Goal: Task Accomplishment & Management: Manage account settings

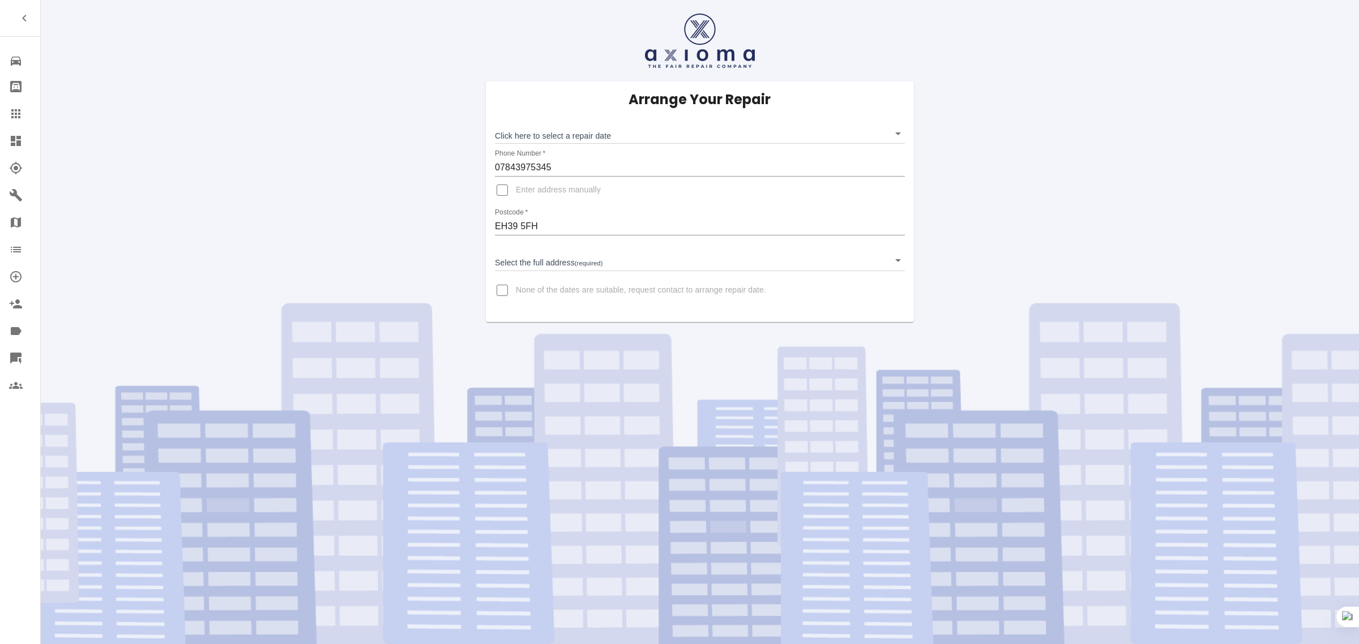
click at [502, 292] on input "None of the dates are suitable, request contact to arrange repair date." at bounding box center [502, 290] width 27 height 27
checkbox input "true"
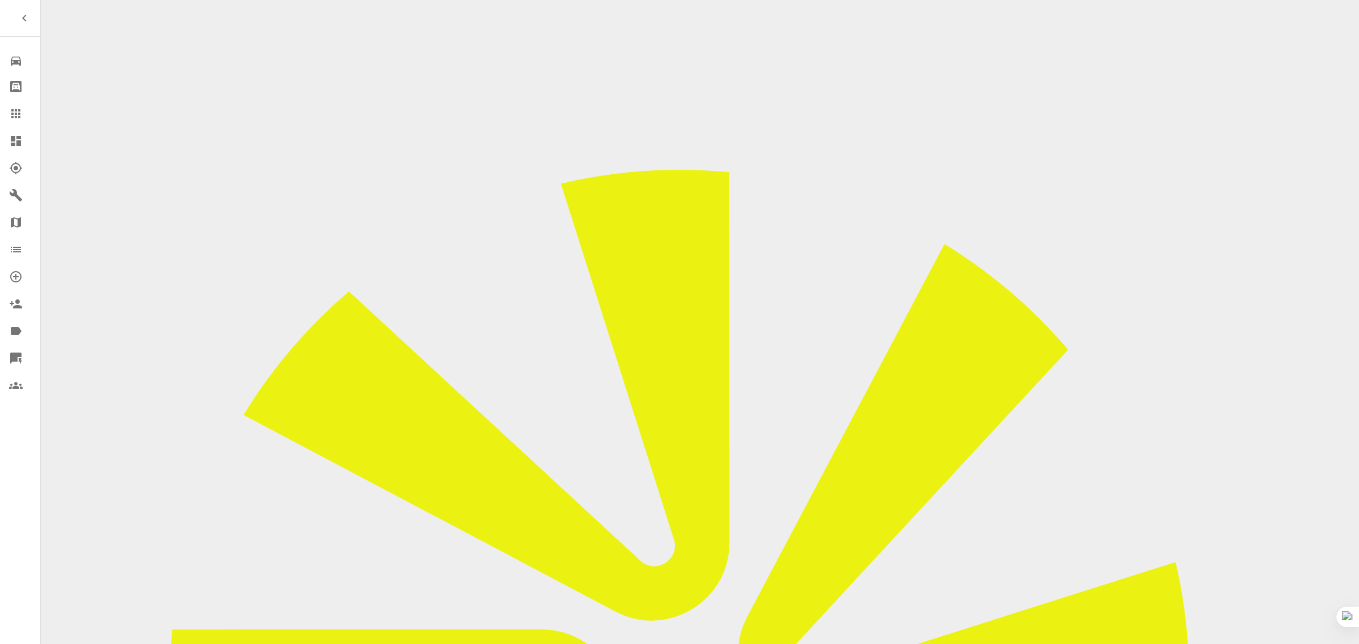
paste input "The date offered (18th ) doesn't work unfortunately as we are away next week, s…"
type input "The date offered (18th ) doesn't work unfortunately as we are away next week, s…"
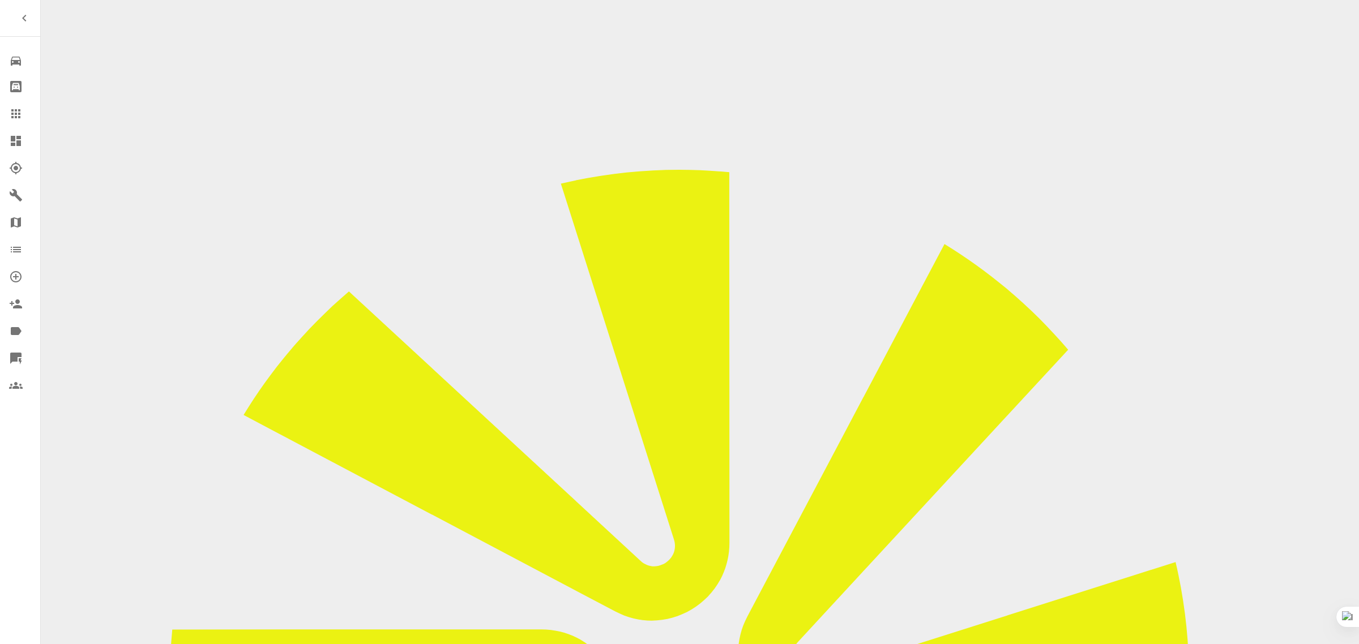
click at [18, 109] on icon at bounding box center [15, 113] width 9 height 9
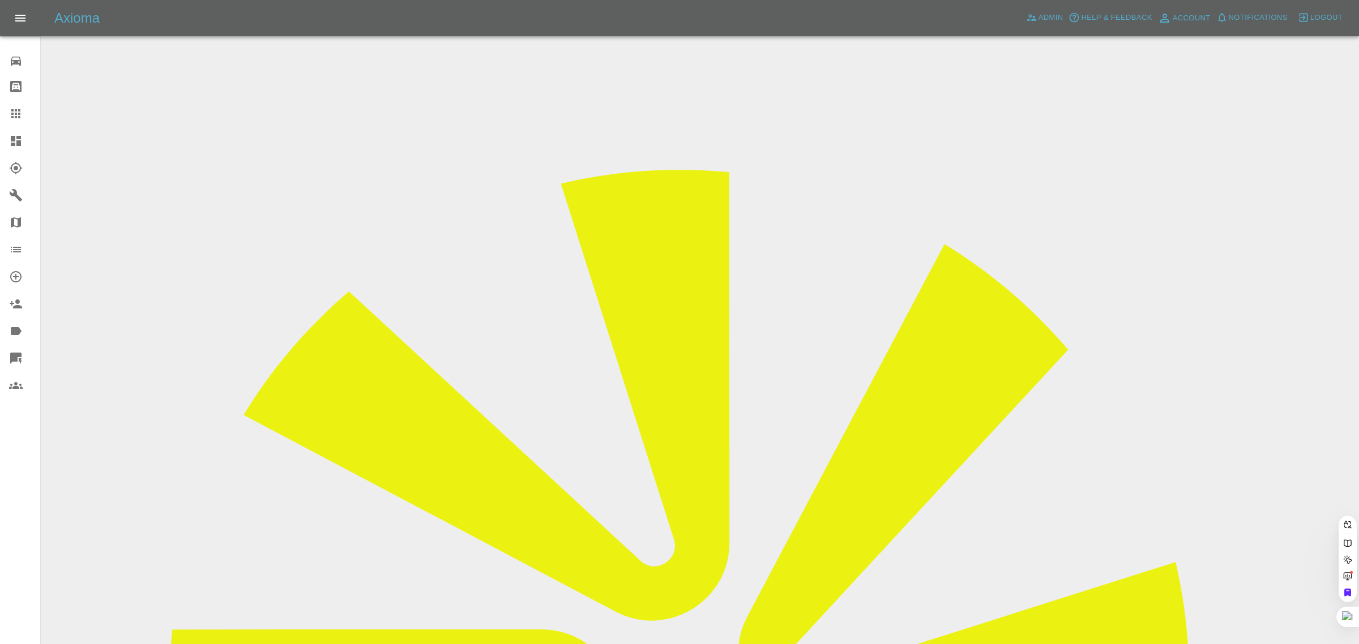
paste input "[EMAIL_ADDRESS][DOMAIN_NAME]"
type input "[EMAIL_ADDRESS][DOMAIN_NAME]"
drag, startPoint x: 20, startPoint y: 489, endPoint x: 65, endPoint y: 471, distance: 48.1
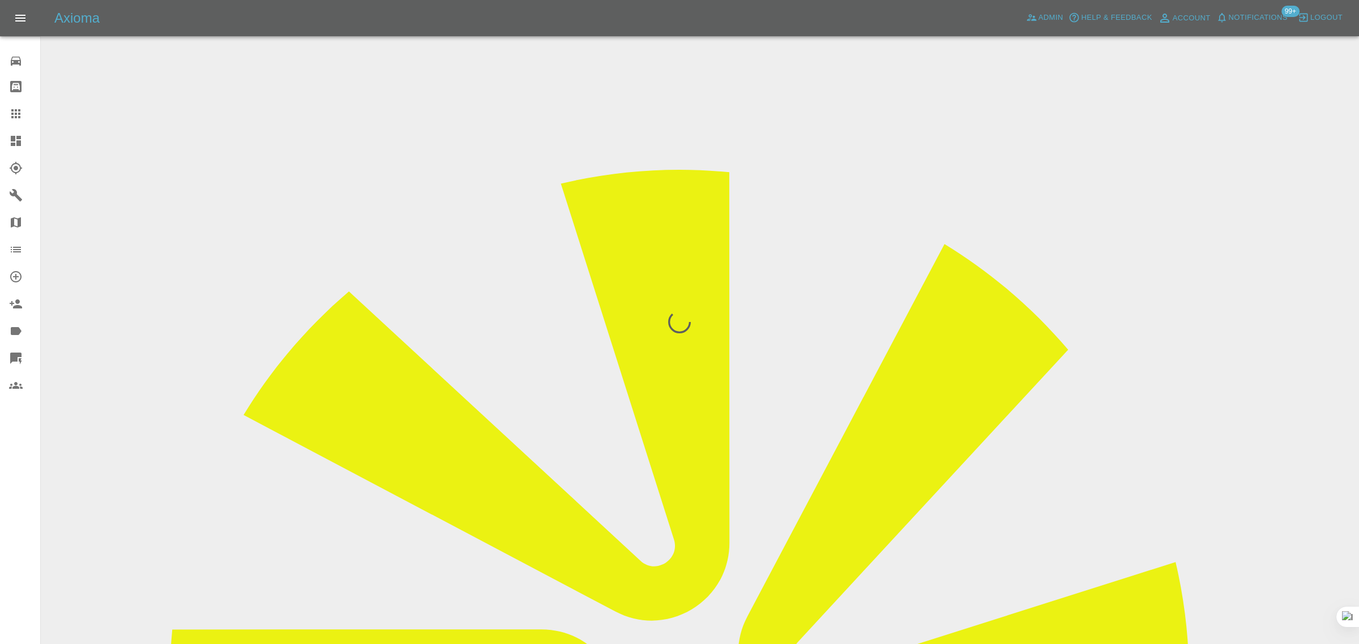
click at [20, 488] on div "0 Repair home Bodyshop home Claims Dashboard Explorer Garages Map Organization …" at bounding box center [20, 322] width 41 height 644
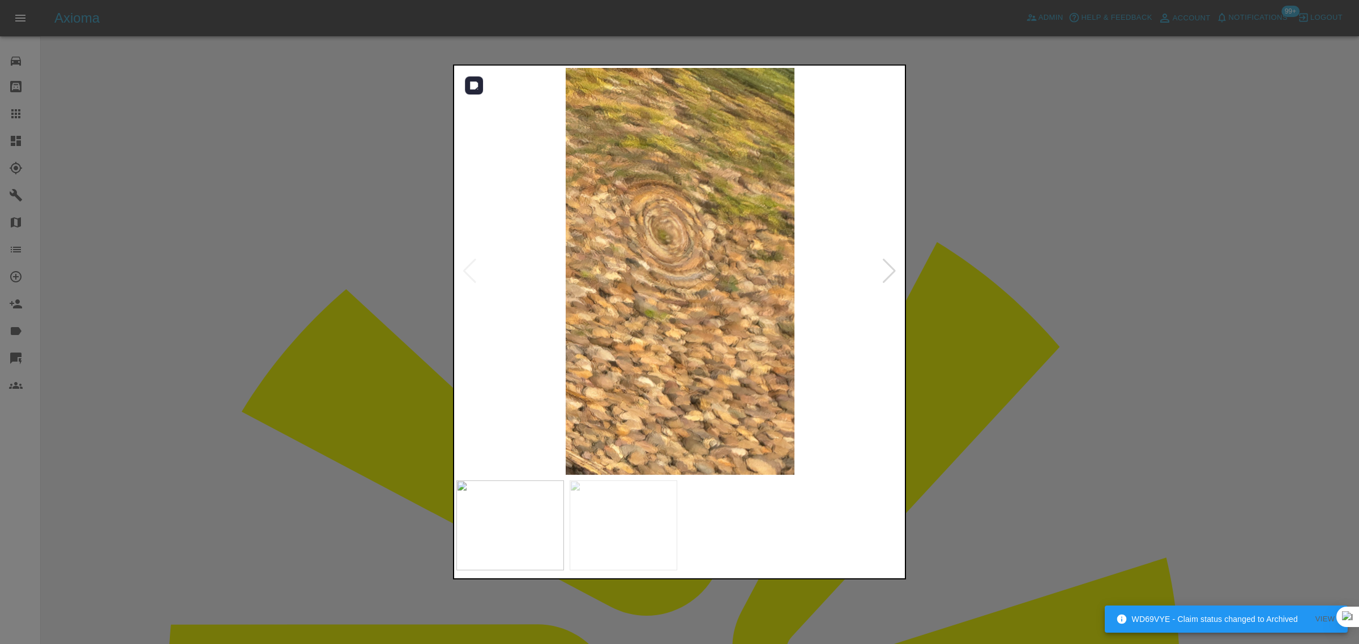
click at [893, 270] on div at bounding box center [889, 271] width 15 height 25
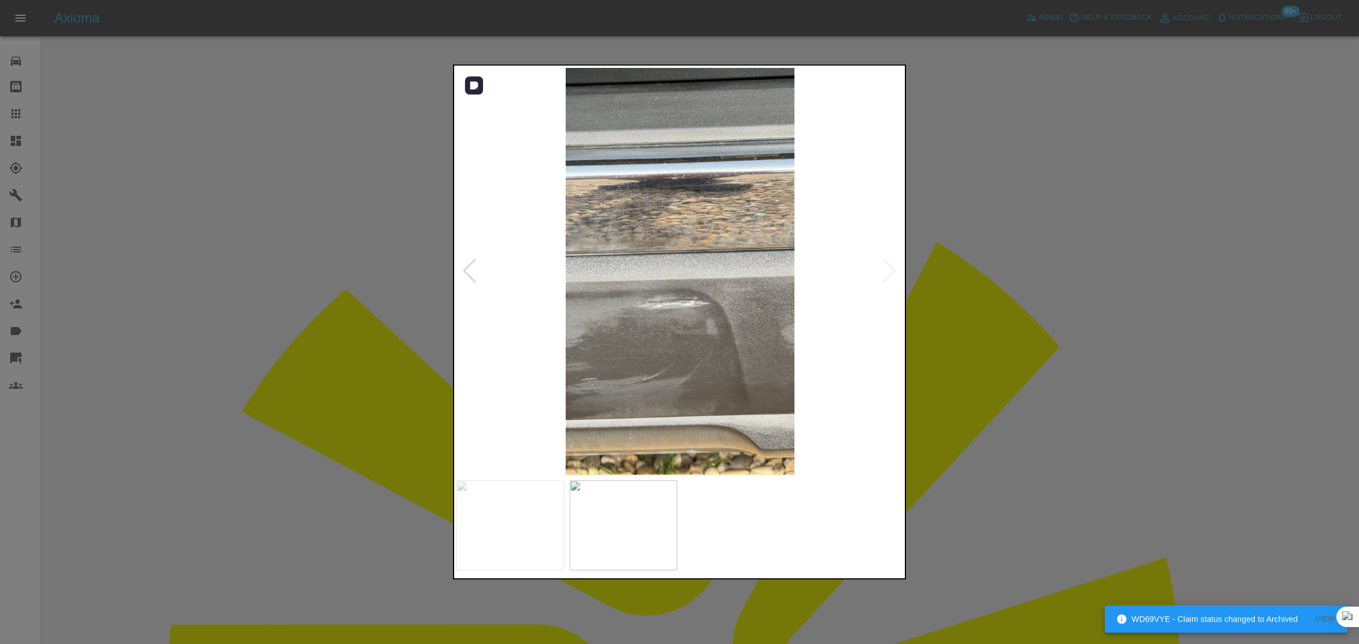
click at [893, 270] on img at bounding box center [679, 271] width 447 height 407
click at [995, 304] on div at bounding box center [679, 322] width 1359 height 644
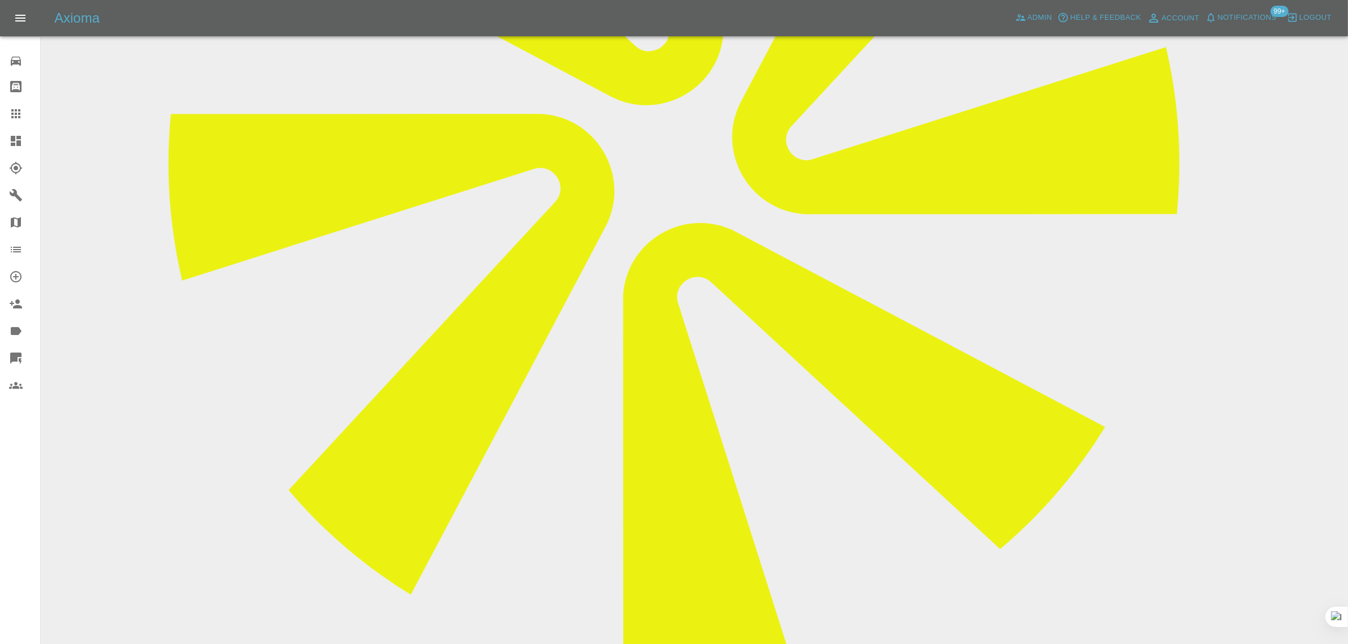
scroll to position [610, 0]
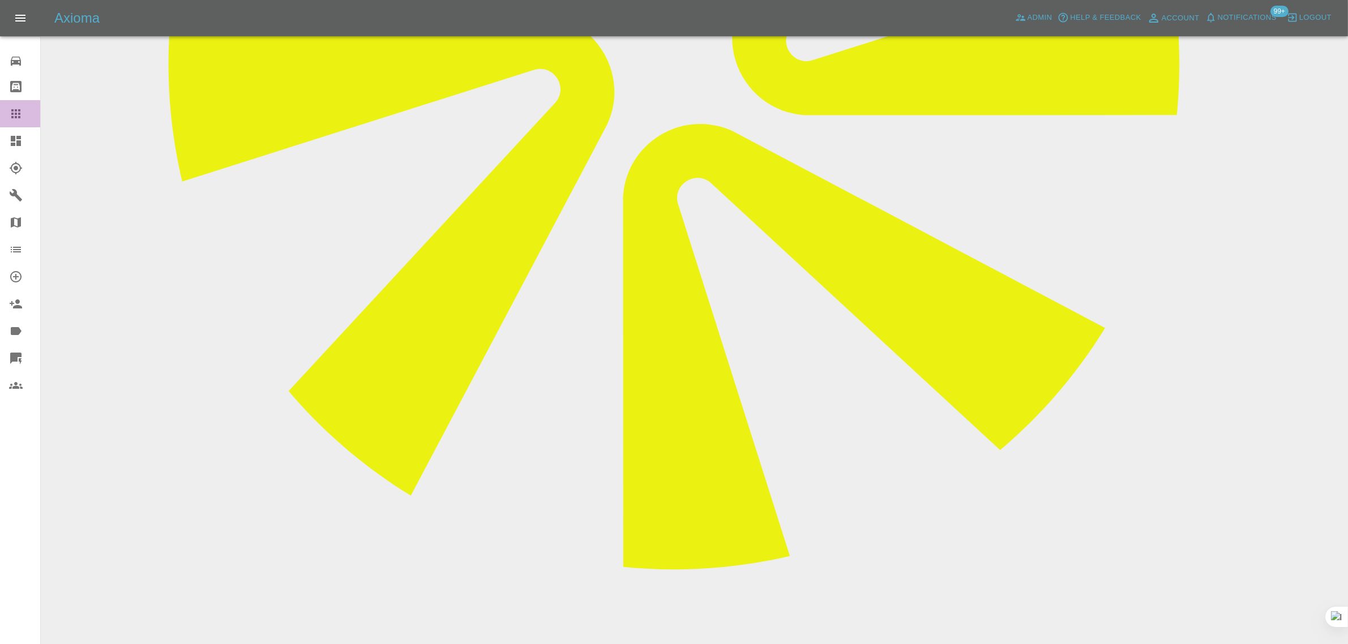
click at [12, 114] on icon at bounding box center [15, 113] width 9 height 9
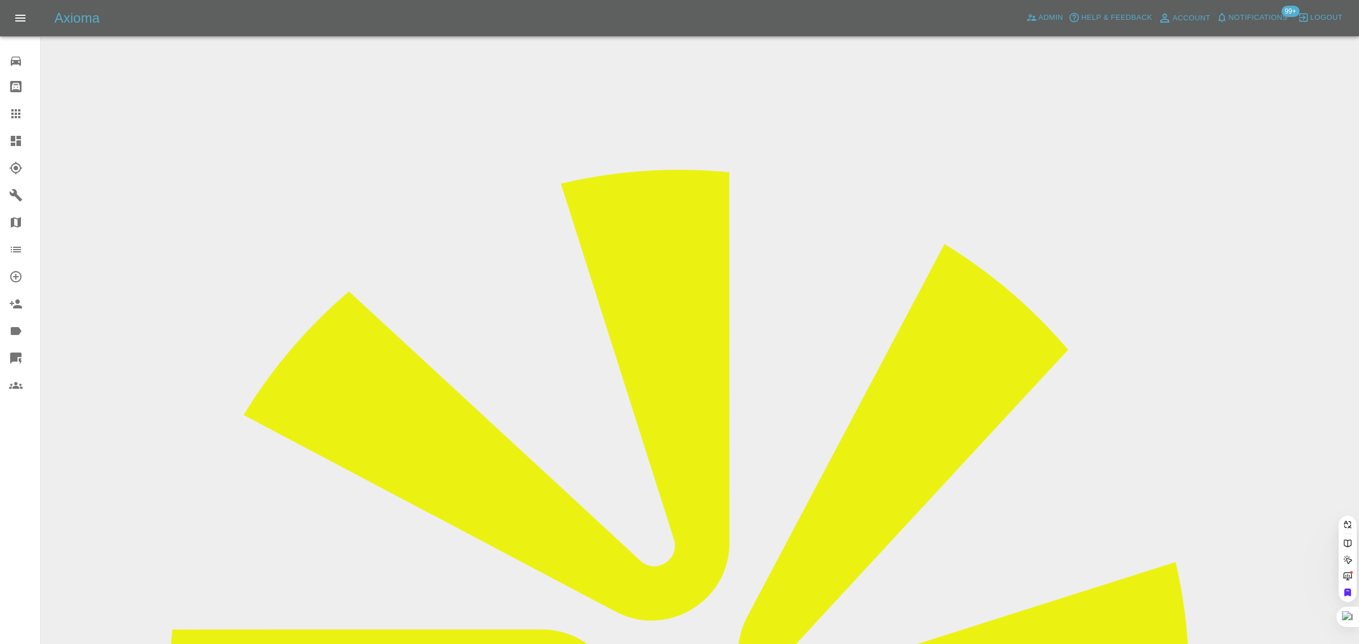
paste input "[EMAIL_ADDRESS][DOMAIN_NAME]"
type input "[EMAIL_ADDRESS][DOMAIN_NAME]"
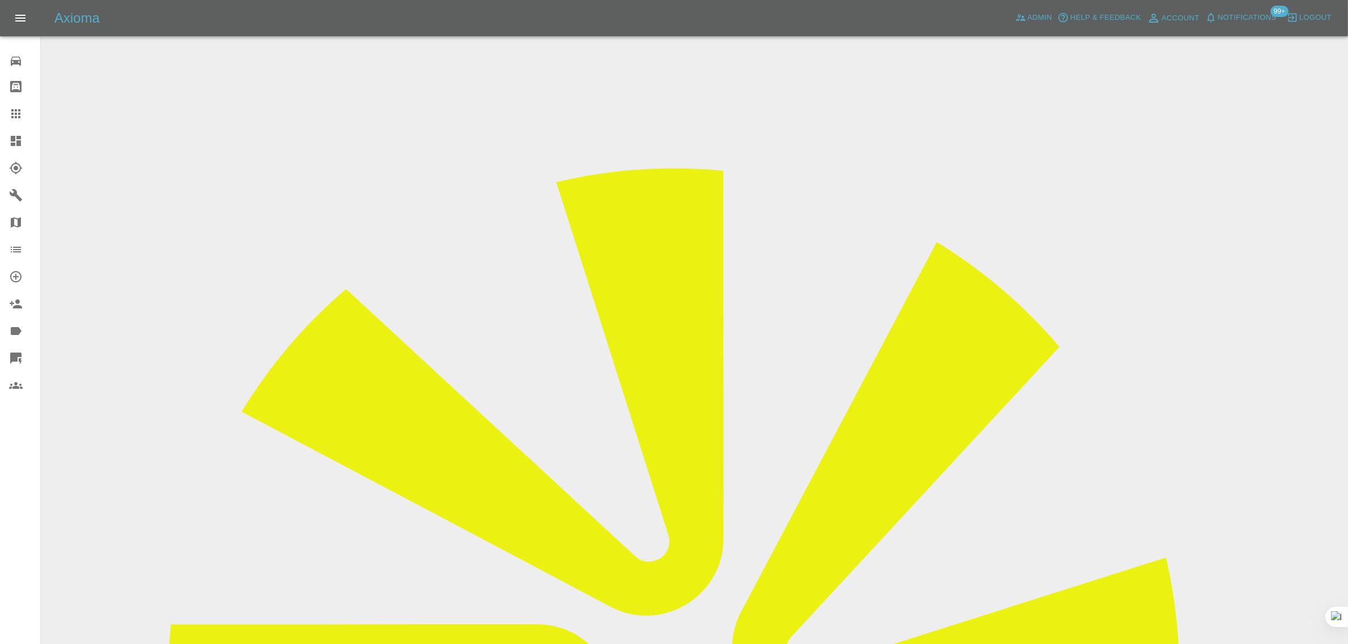
click at [0, 0] on input "Choose images" at bounding box center [0, 0] width 0 height 0
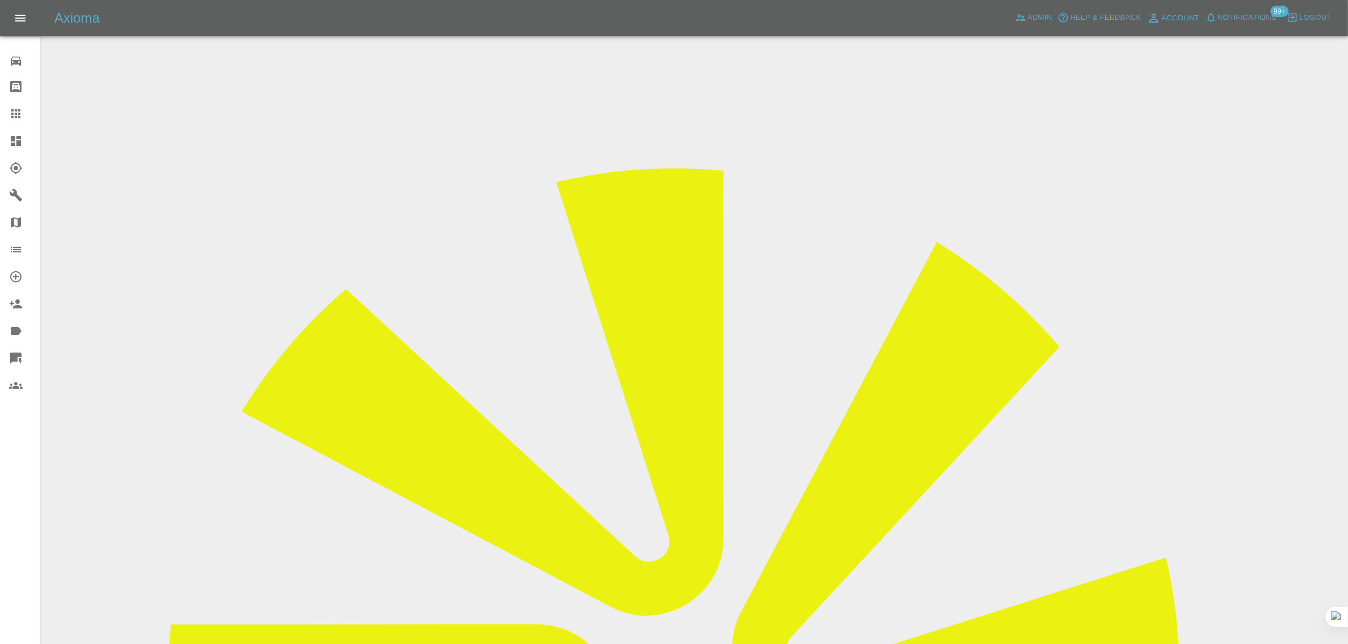
click at [0, 128] on link "Dashboard" at bounding box center [20, 140] width 40 height 27
click at [1, 117] on link "Claims" at bounding box center [20, 113] width 40 height 27
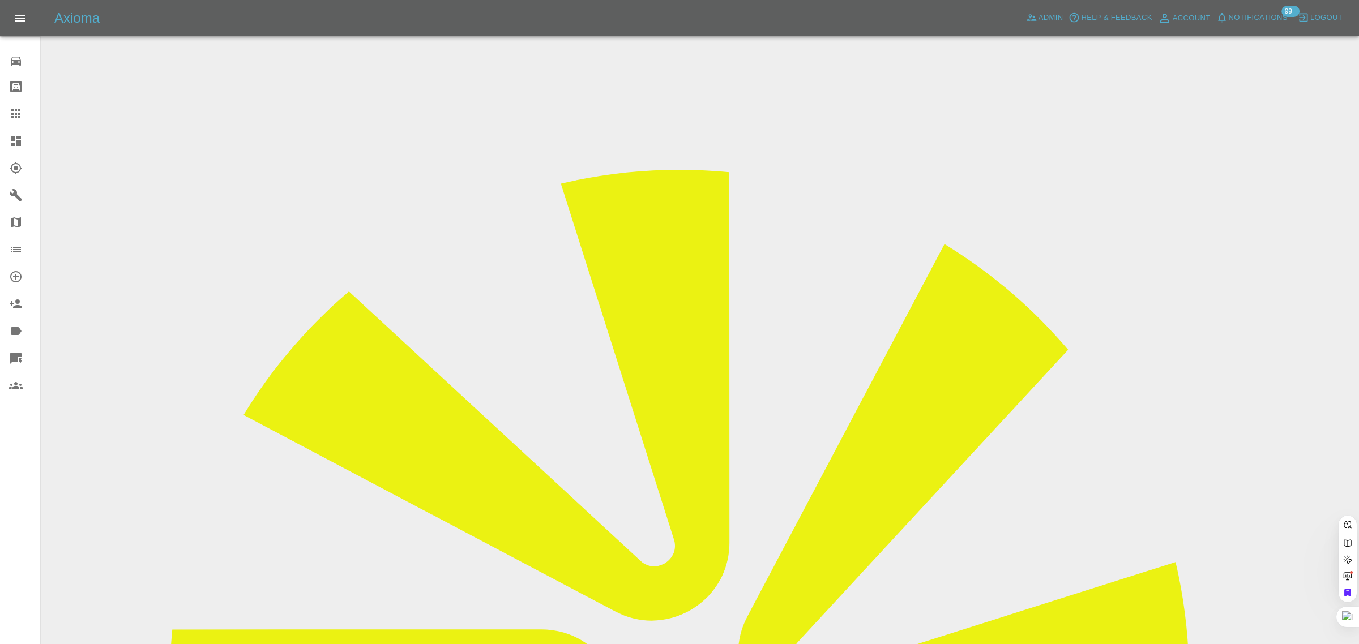
paste input "[EMAIL_ADDRESS][DOMAIN_NAME]"
type input "[EMAIL_ADDRESS]"
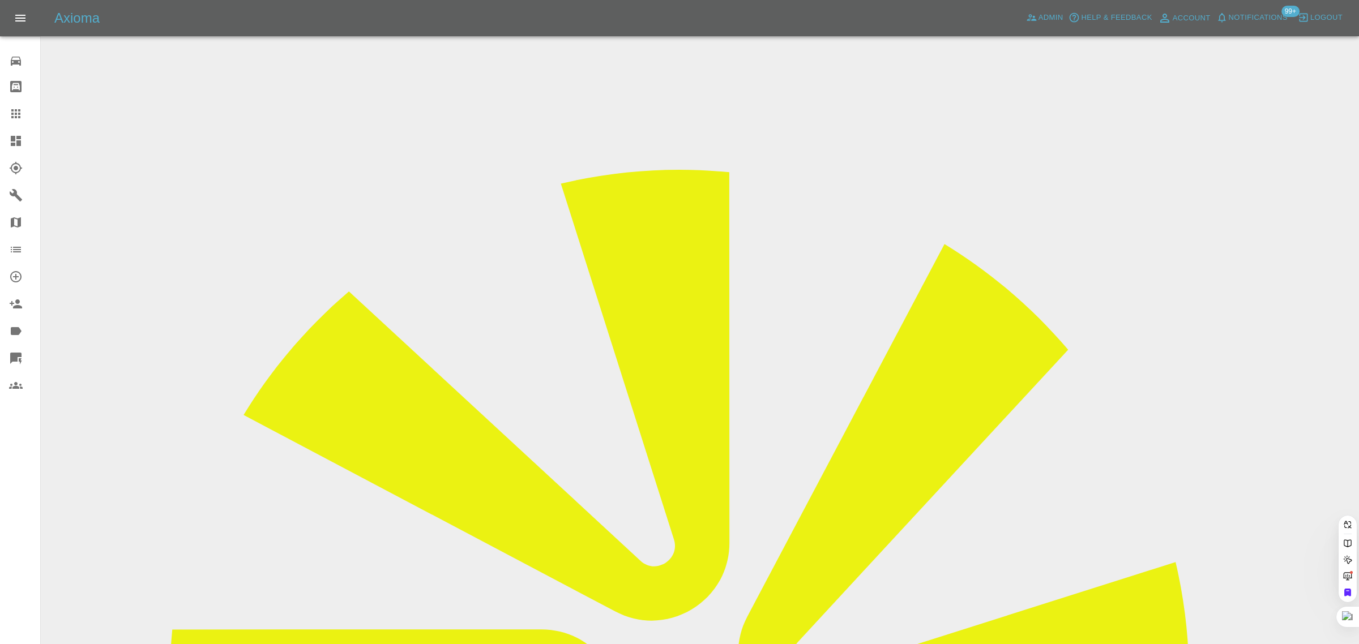
paste input "[EMAIL_ADDRESS][DOMAIN_NAME]"
type input "ethem185@g"
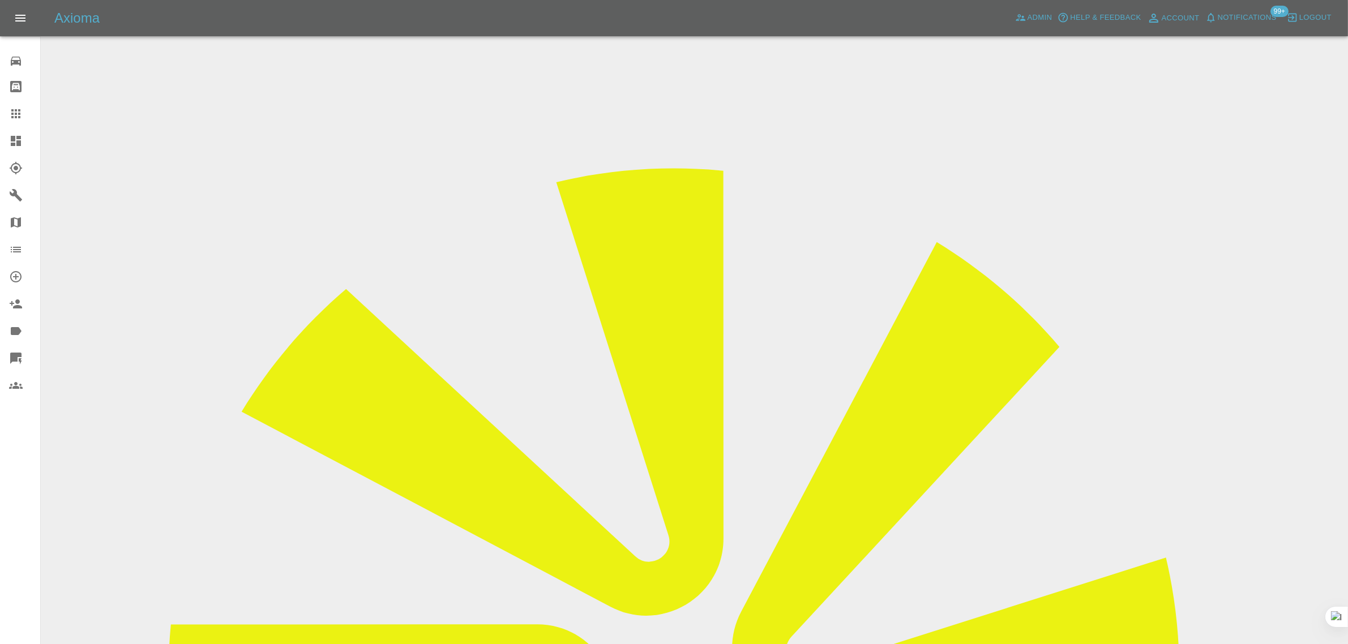
drag, startPoint x: 1077, startPoint y: 173, endPoint x: 1140, endPoint y: 170, distance: 62.9
copy td "Auto Smart and D"
click at [12, 107] on icon at bounding box center [16, 114] width 14 height 14
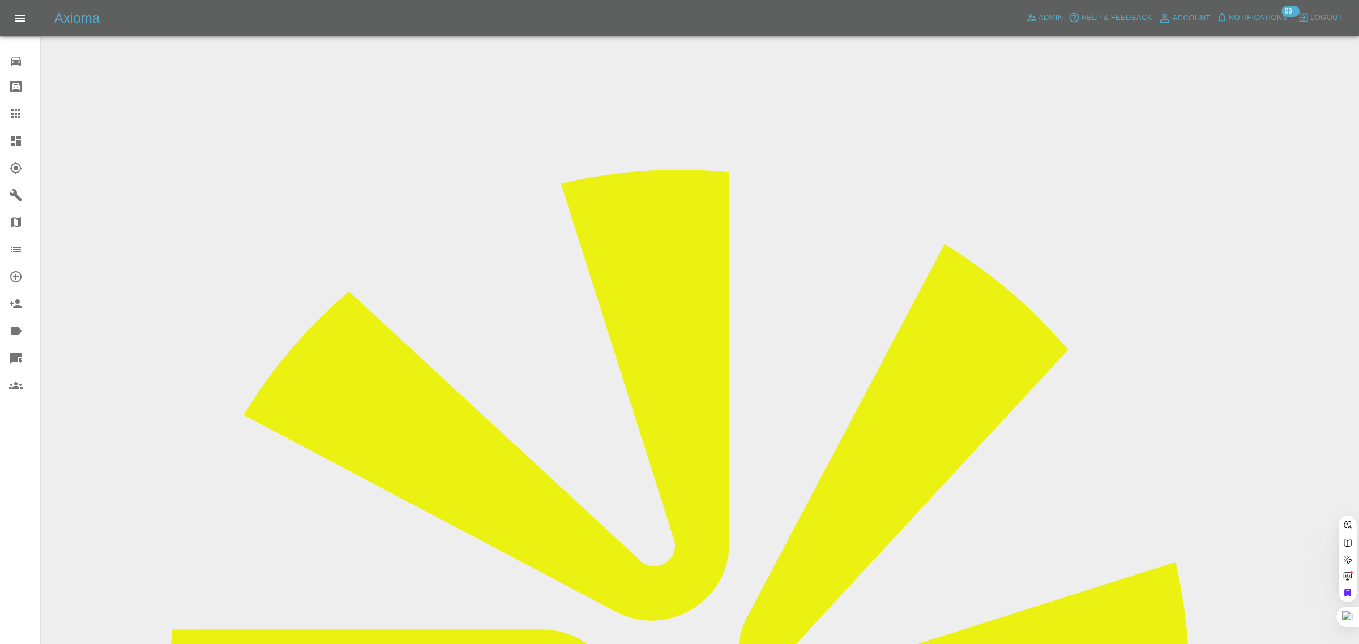
paste input "[EMAIL_ADDRESS][DOMAIN_NAME]"
type input "[EMAIL_ADDRESS][DOMAIN_NAME]"
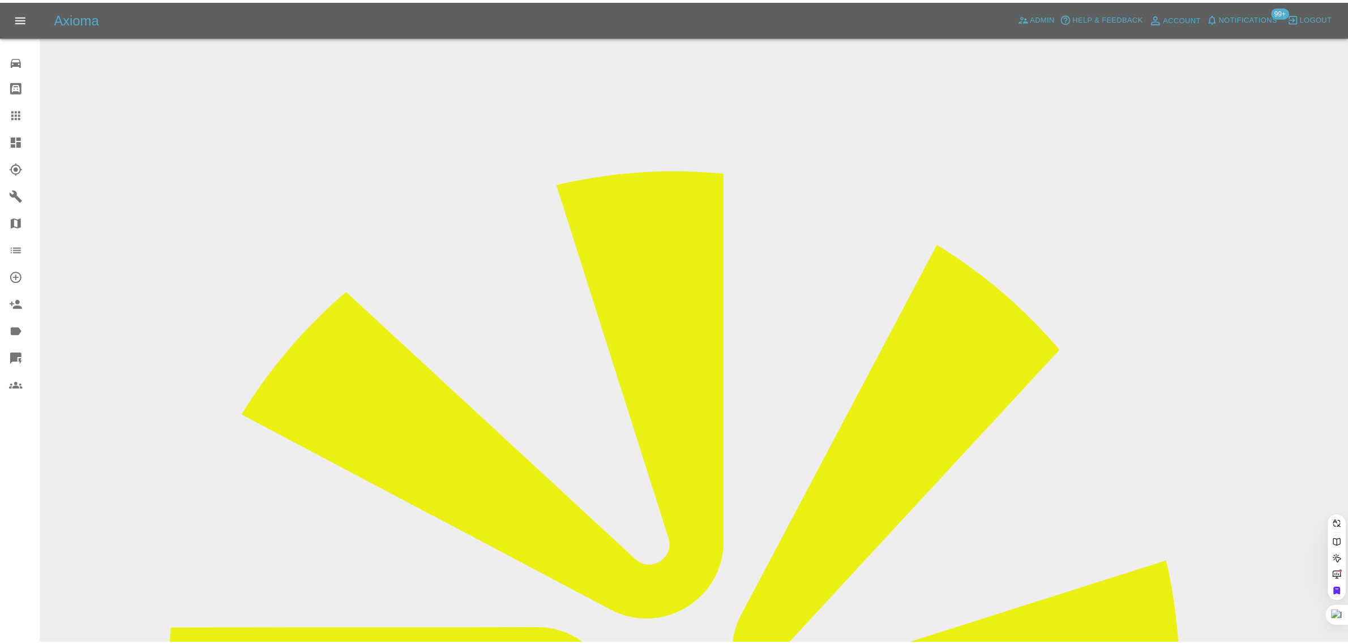
scroll to position [0, 0]
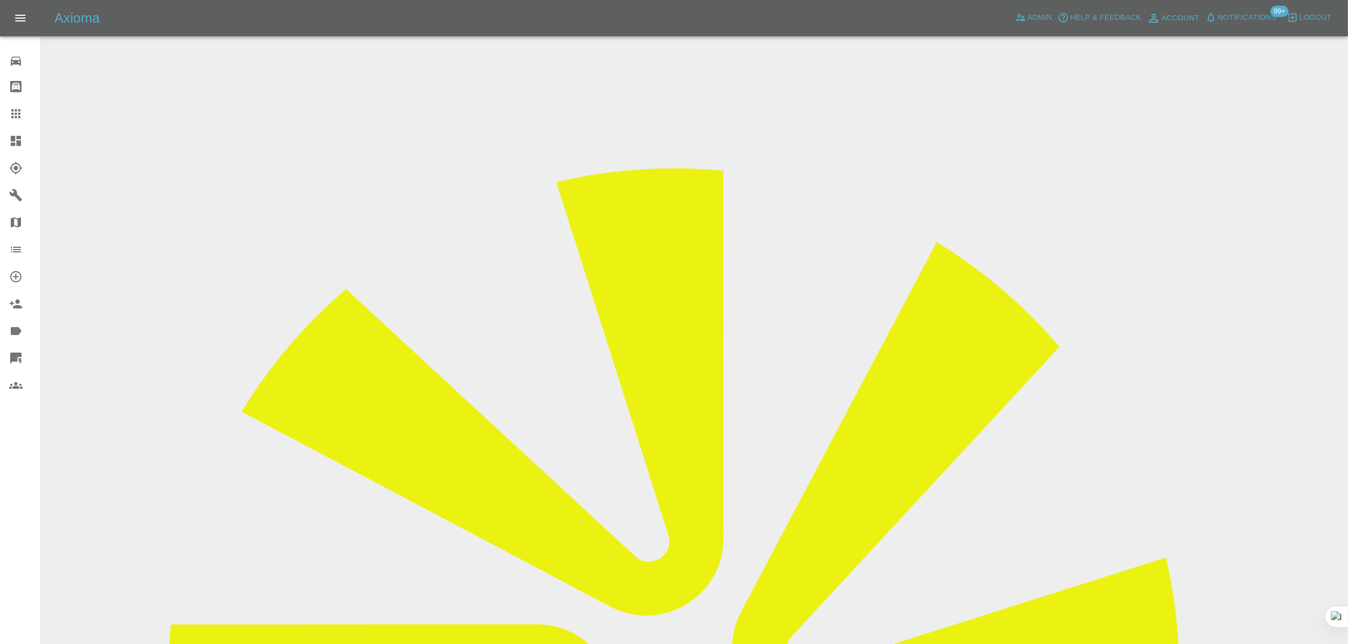
scroll to position [425, 0]
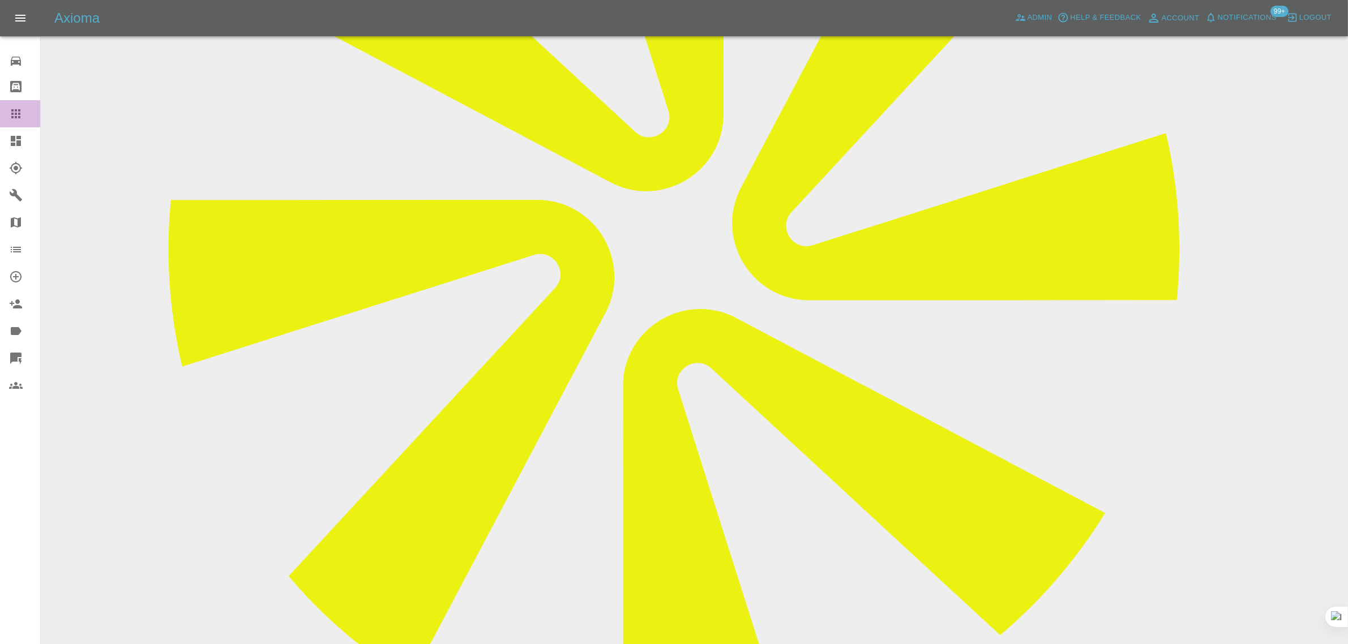
click at [27, 118] on div at bounding box center [25, 114] width 32 height 14
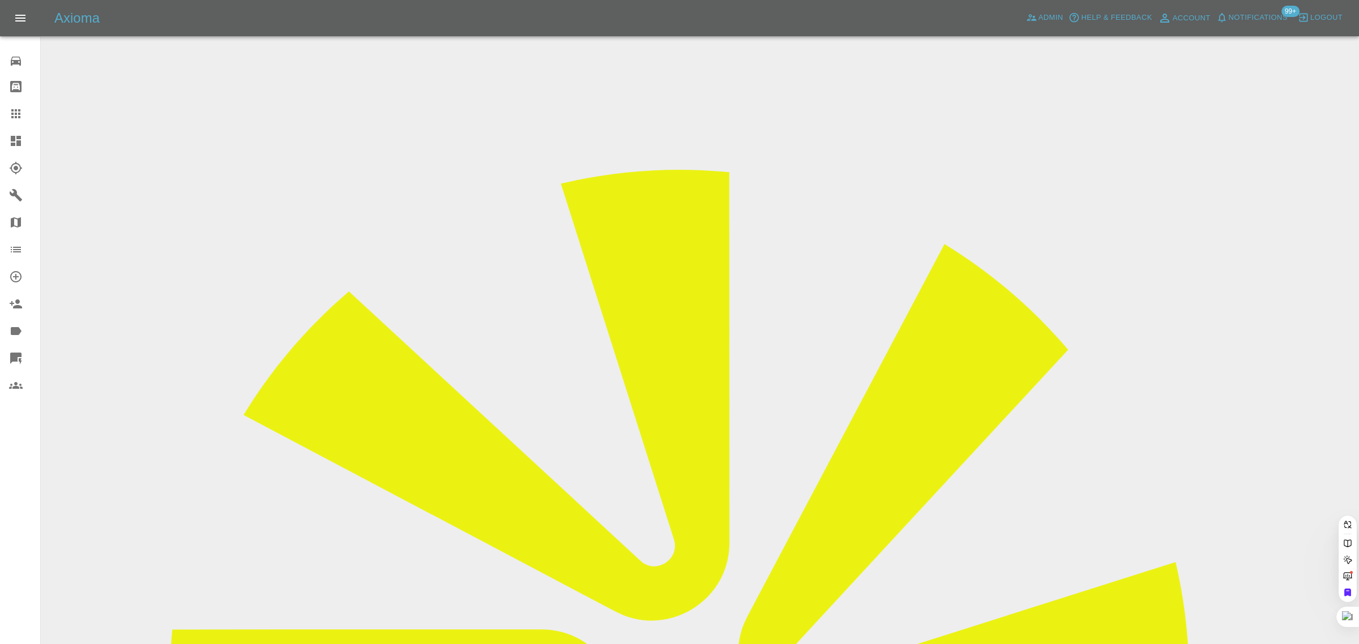
paste input "[PERSON_NAME][EMAIL_ADDRESS][DOMAIN_NAME]"
type input "[PERSON_NAME][EMAIL_ADDRESS][DOMAIN_NAME]"
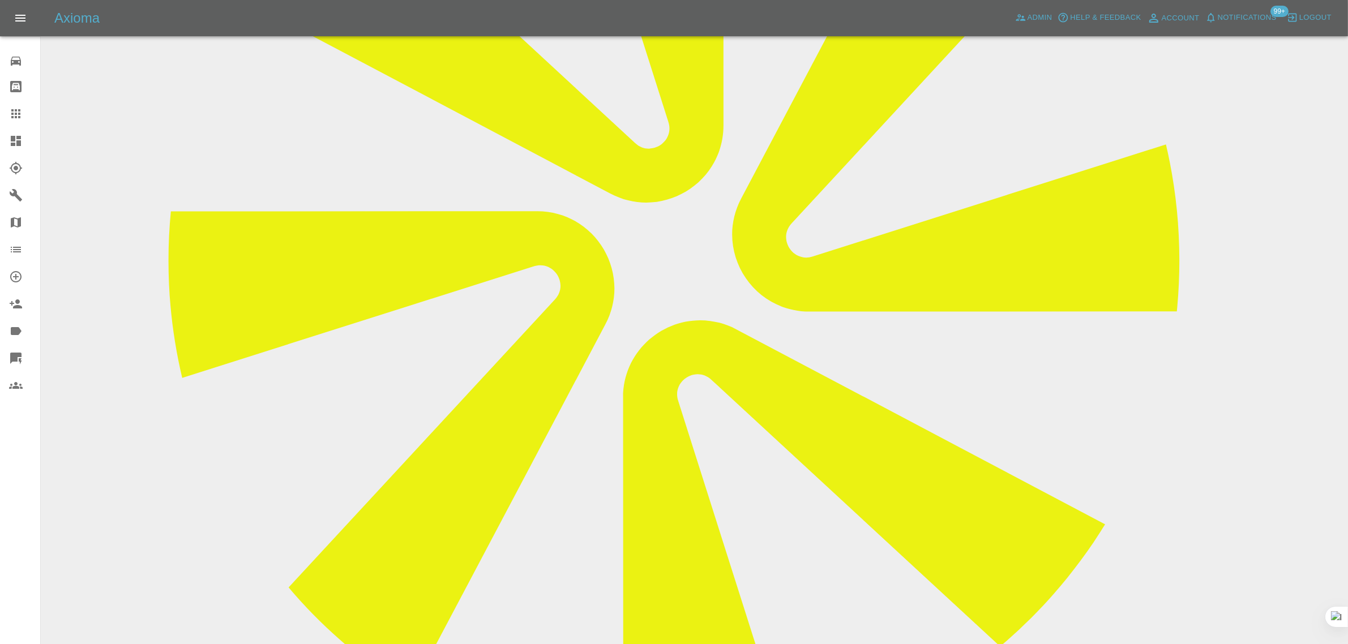
scroll to position [495, 0]
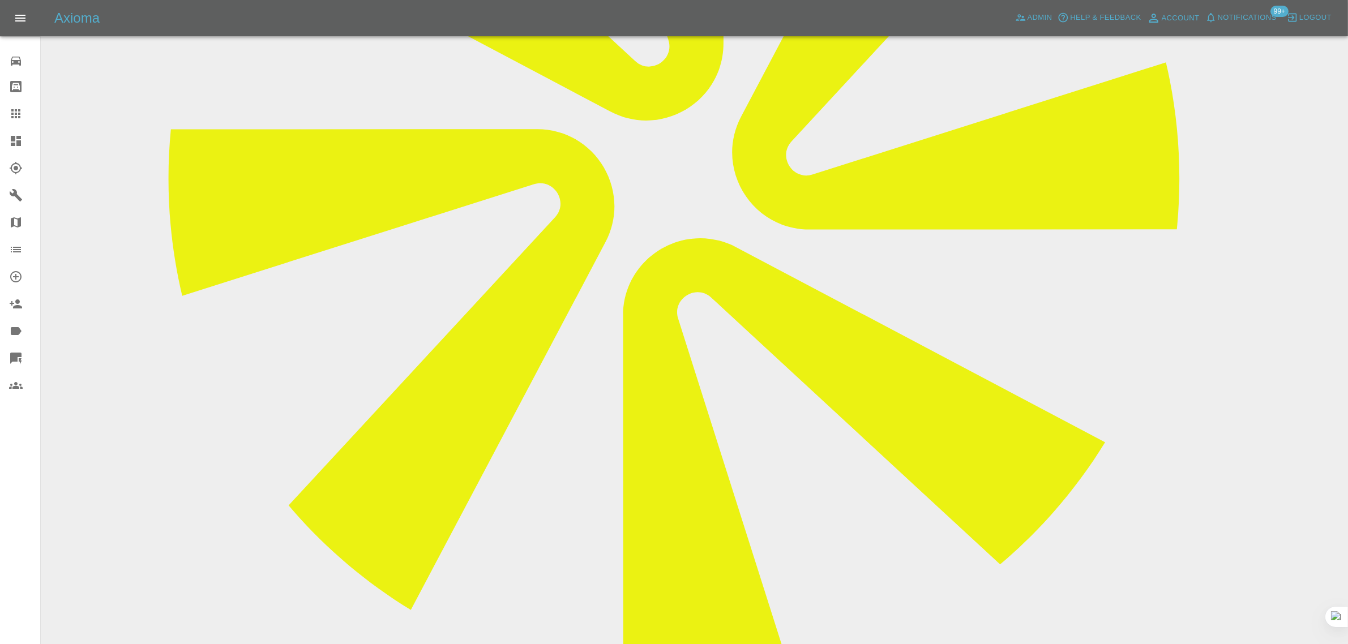
paste textarea "Hello, Good Afternoon Just to inform you we are not happy with the repairs carr…"
type textarea "Hello, Good Afternoon Just to inform you we are not happy with the repairs carr…"
click at [17, 122] on link "Claims" at bounding box center [20, 113] width 40 height 27
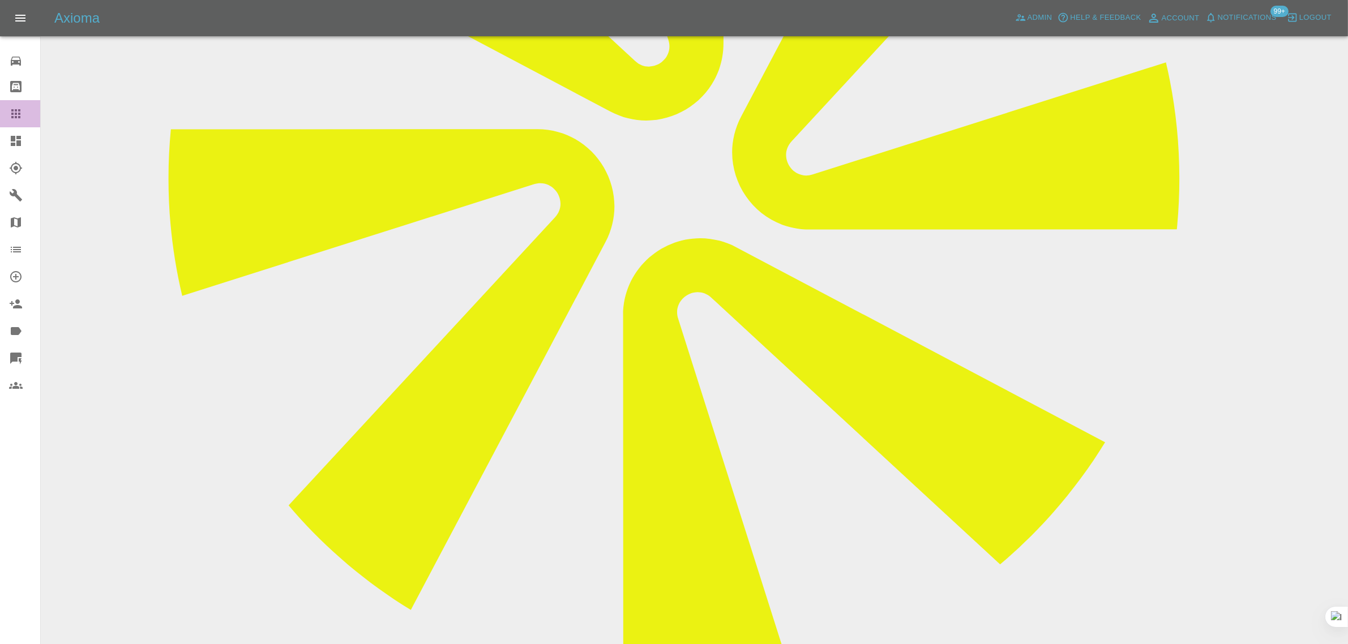
click at [18, 116] on icon at bounding box center [16, 114] width 14 height 14
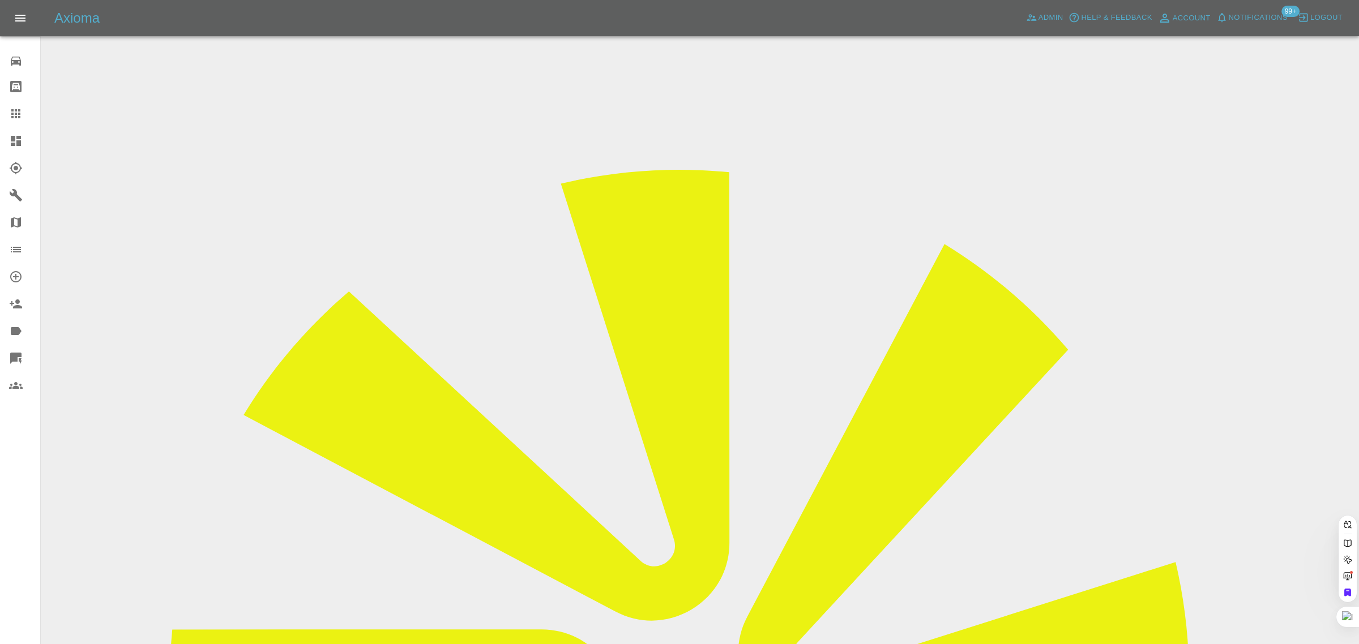
paste input "[EMAIL_ADDRESS][DOMAIN_NAME]"
type input "[EMAIL_ADDRESS][DOMAIN_NAME]"
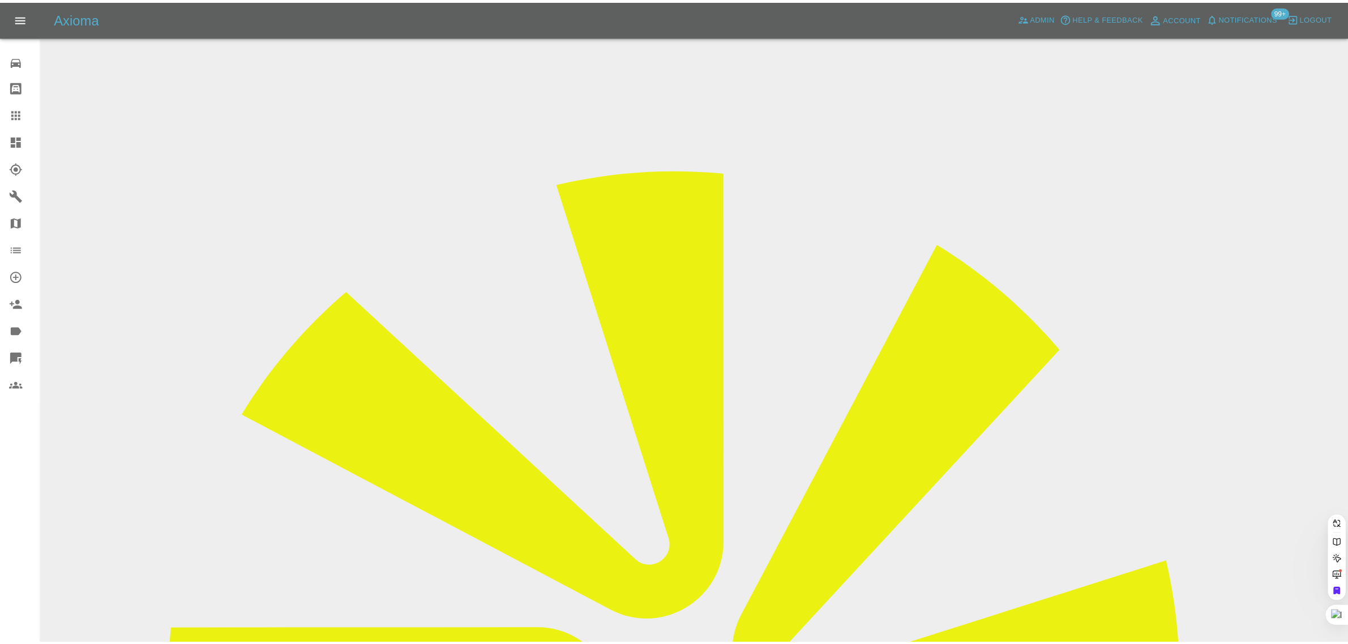
scroll to position [0, 0]
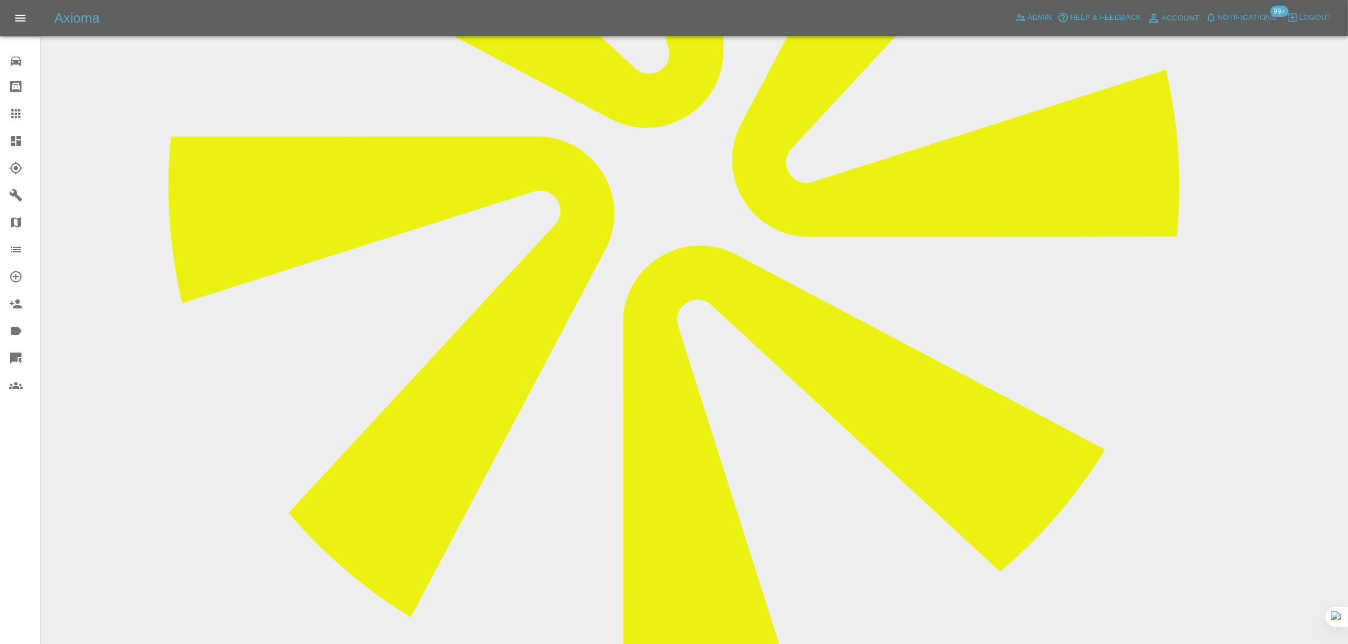
scroll to position [610, 0]
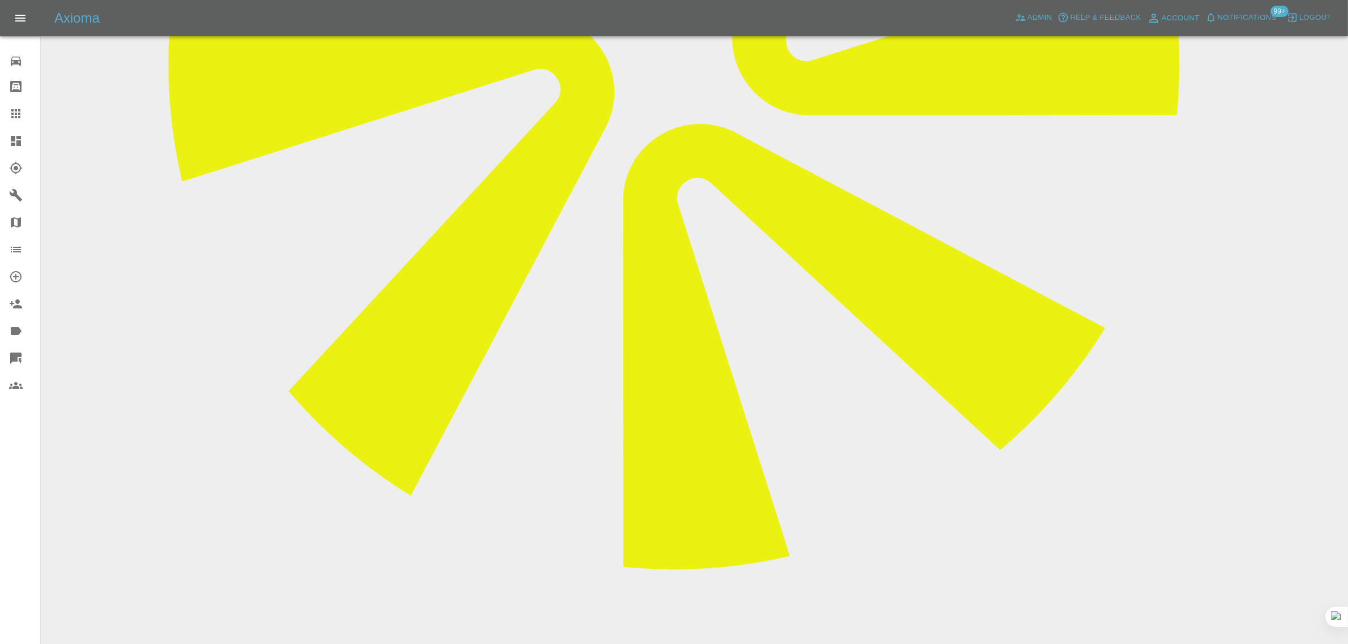
paste textarea "Not to worry I am sorted. Regards Nij Vyas Tel [PHONE_NUMBER]"
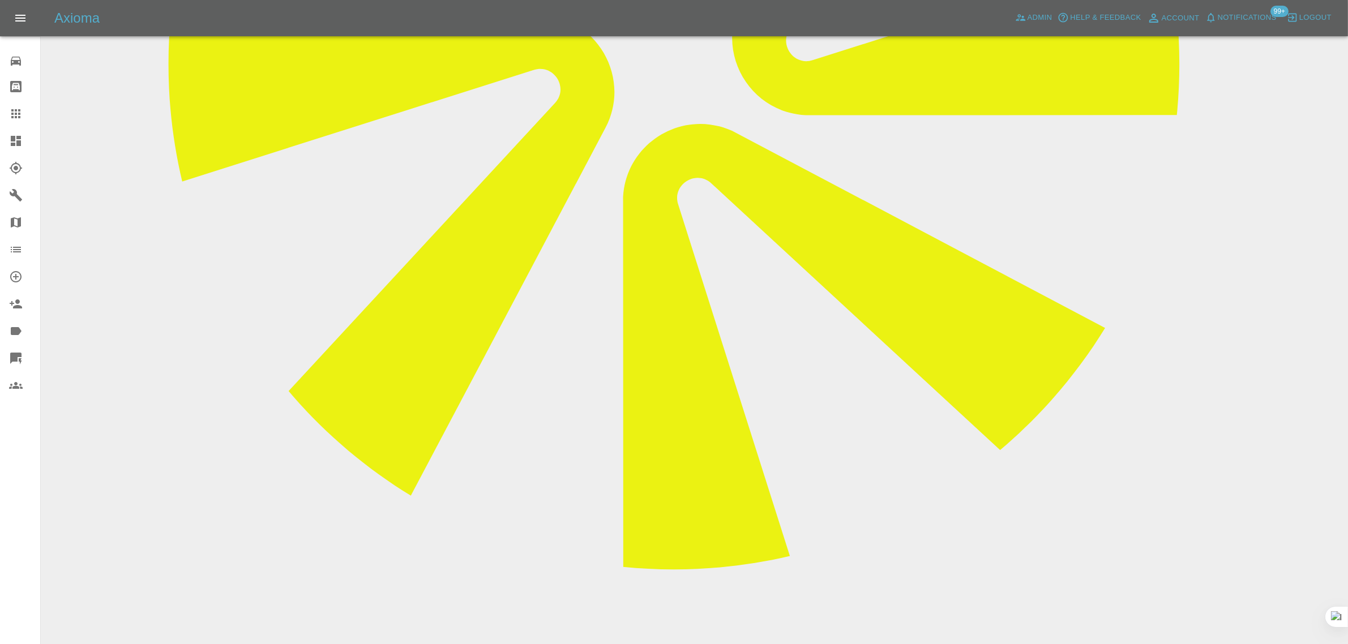
type textarea "Not to worry I am sorted. Regards Nij Vyas Tel [PHONE_NUMBER]"
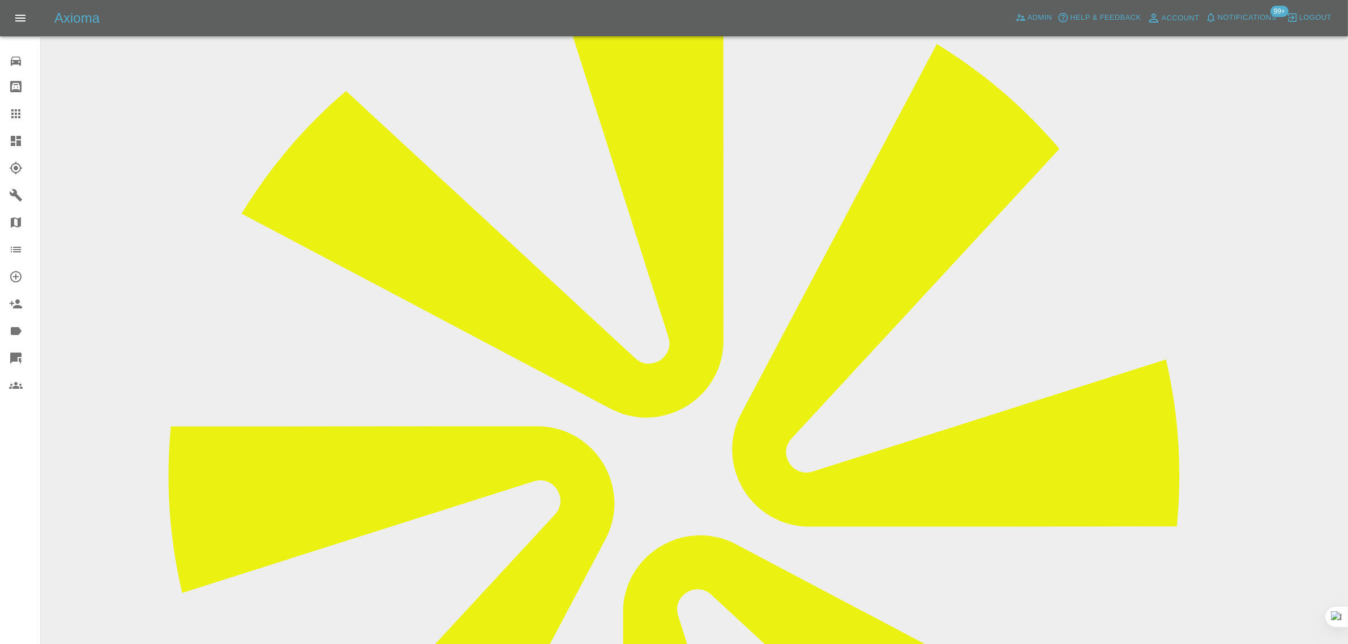
scroll to position [185, 0]
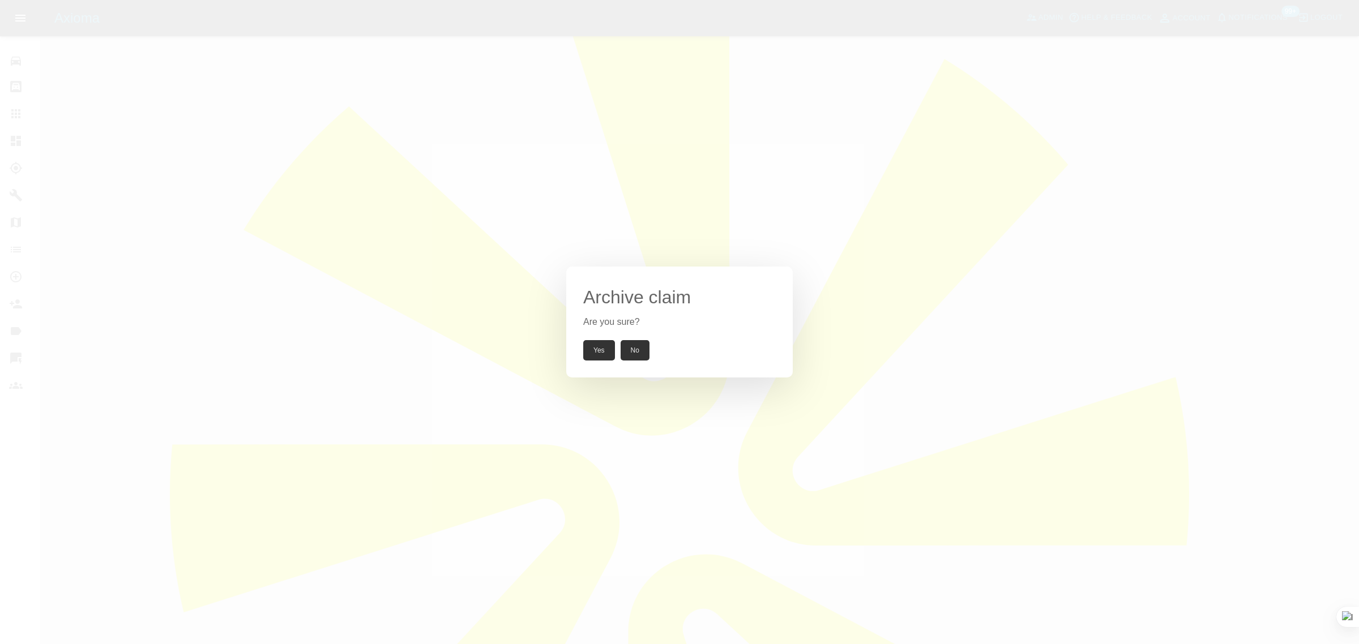
click at [608, 354] on button "Yes" at bounding box center [599, 350] width 32 height 20
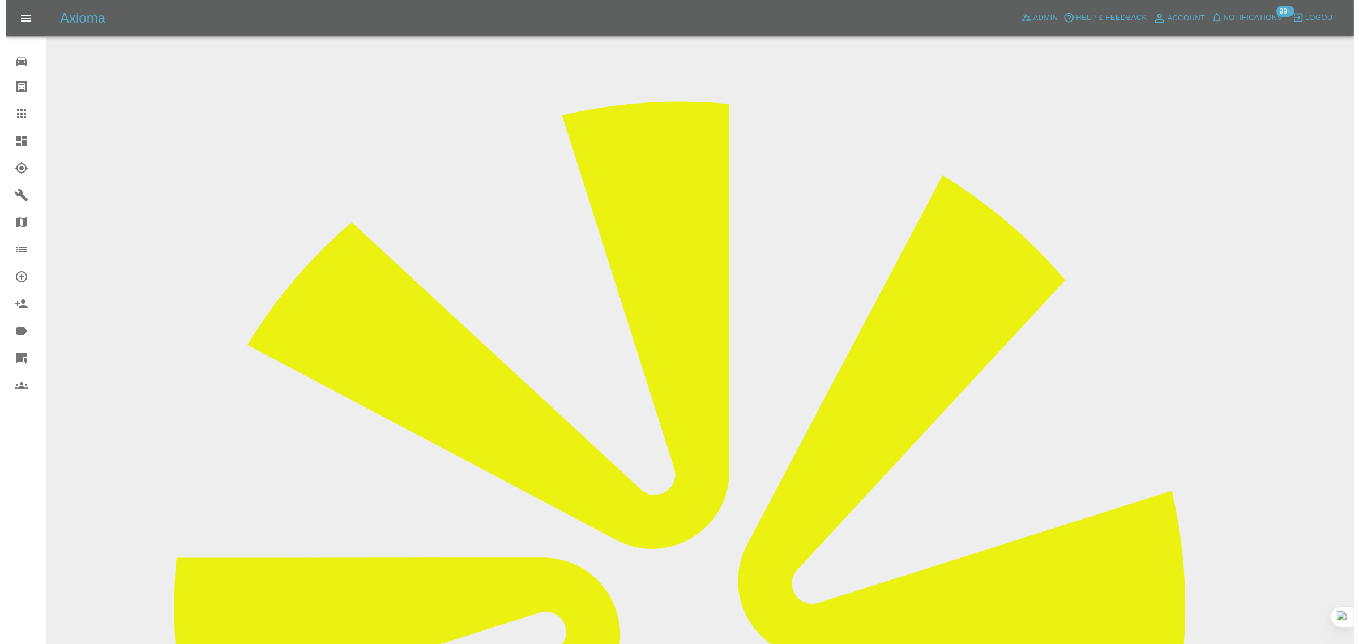
scroll to position [0, 0]
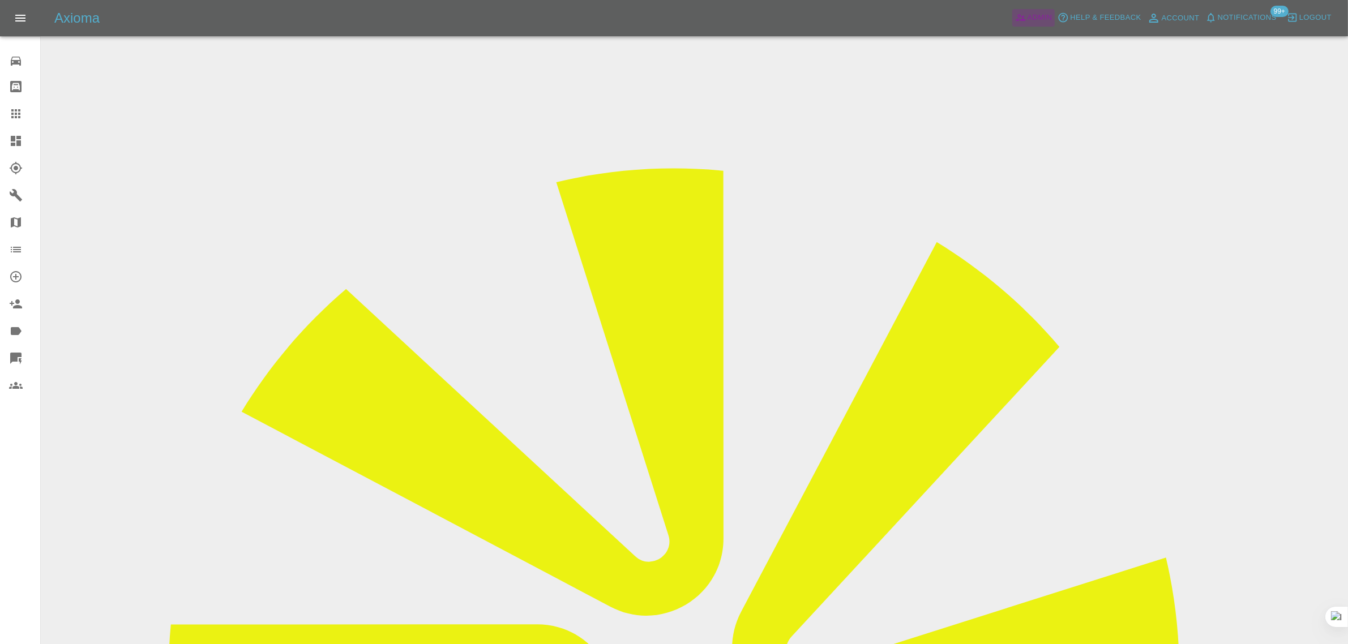
click at [1043, 12] on span "Admin" at bounding box center [1040, 17] width 25 height 13
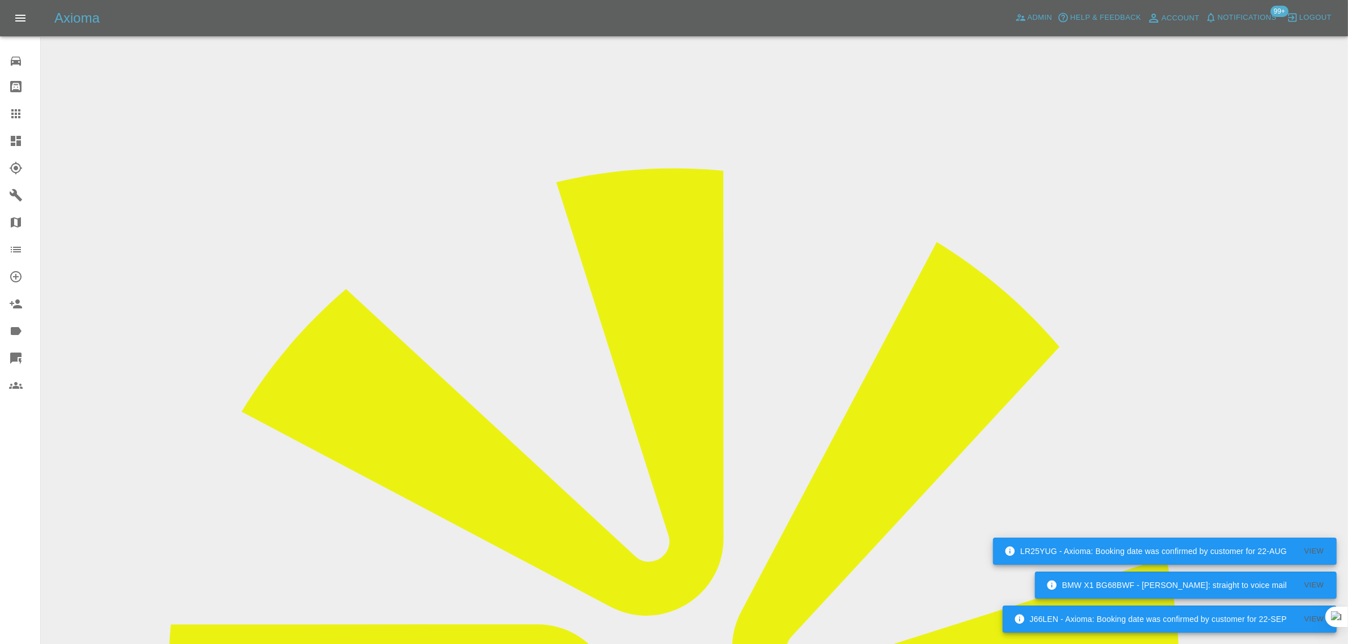
click at [18, 117] on icon at bounding box center [15, 113] width 9 height 9
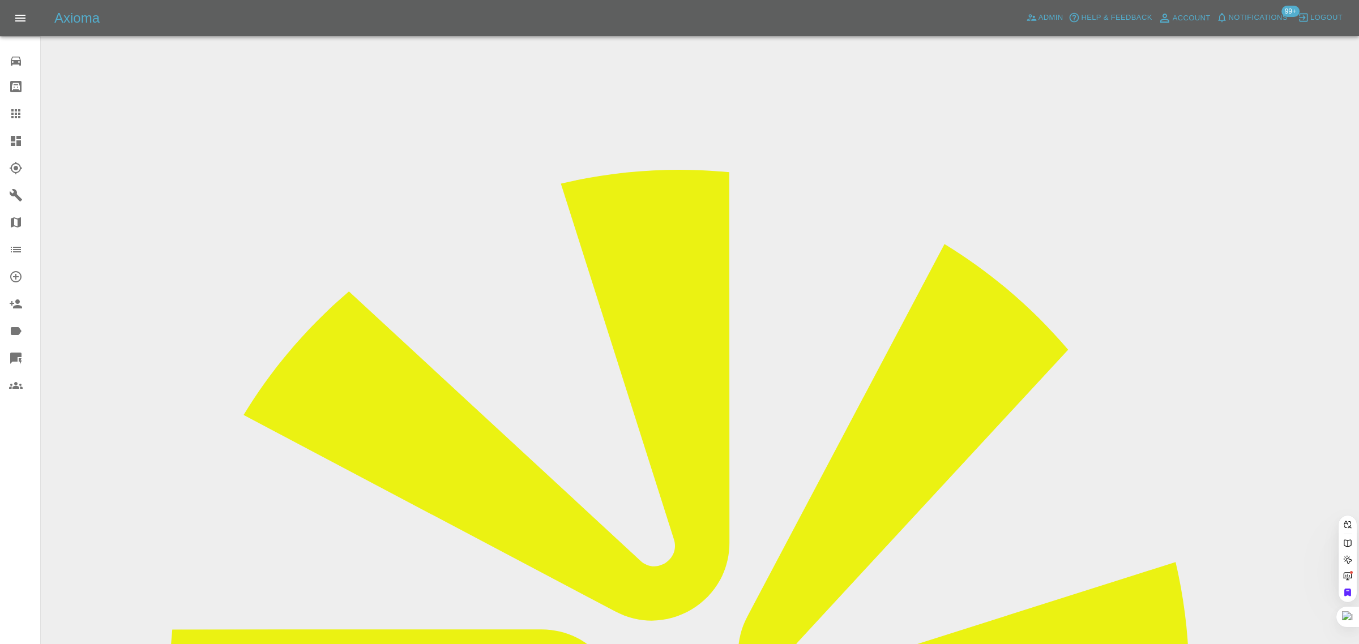
paste input "07753 825113"
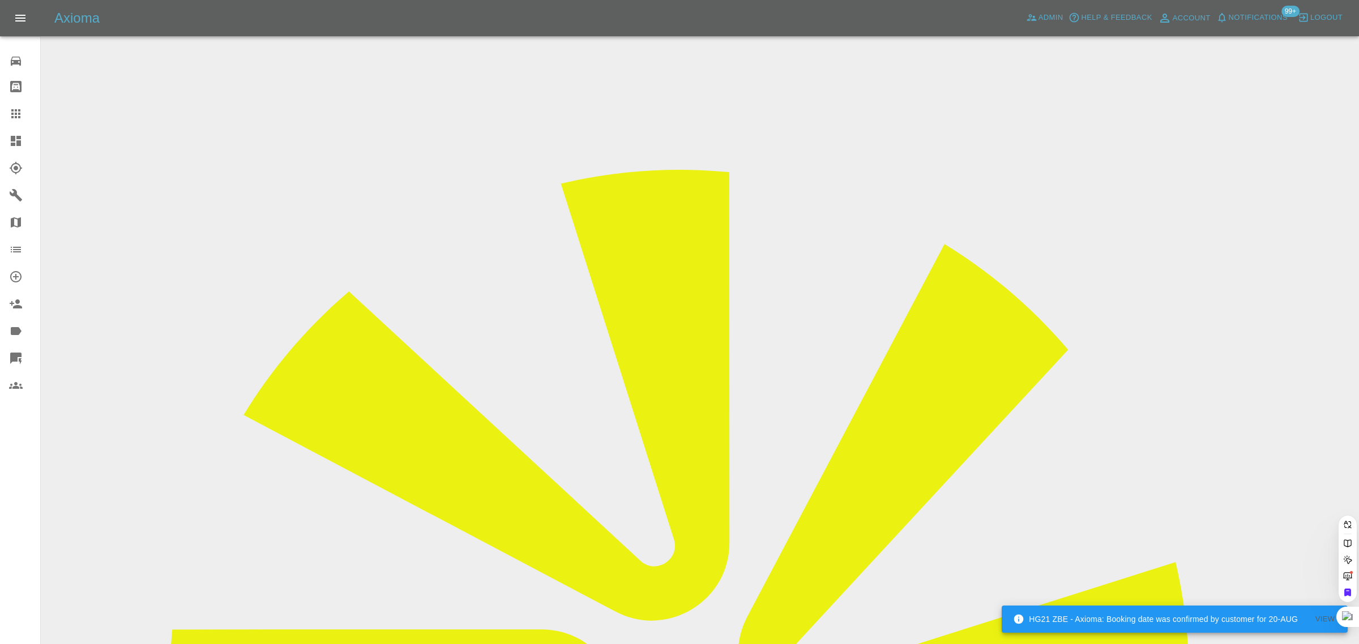
type input "07753825113"
paste input "[EMAIL_ADDRESS][DOMAIN_NAME]"
type input "[EMAIL_ADDRESS][DOMAIN_NAME]"
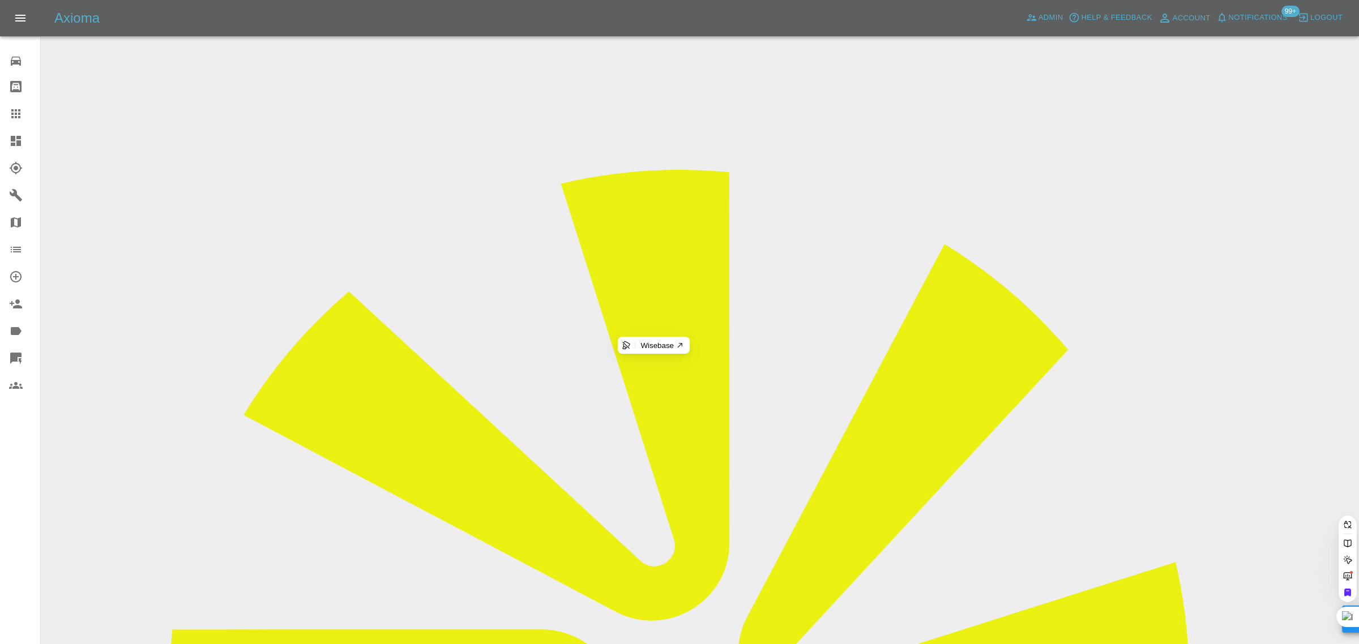
scroll to position [0, 12]
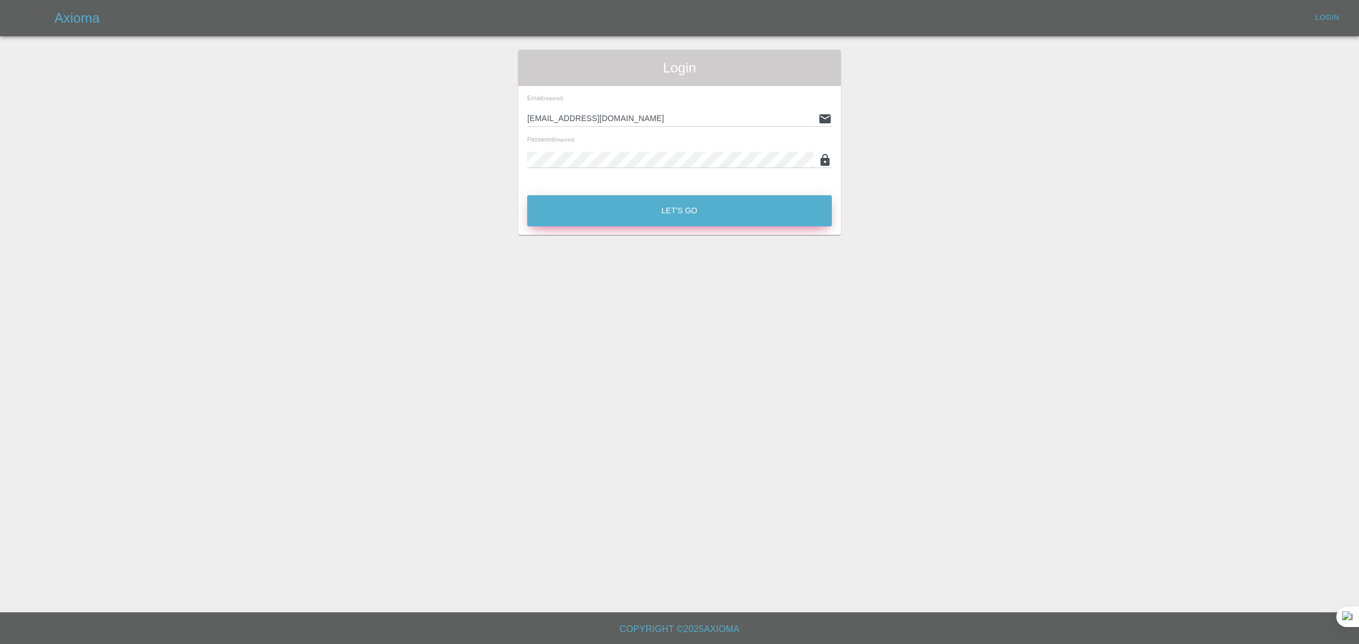
click at [651, 225] on button "Let's Go" at bounding box center [679, 210] width 305 height 31
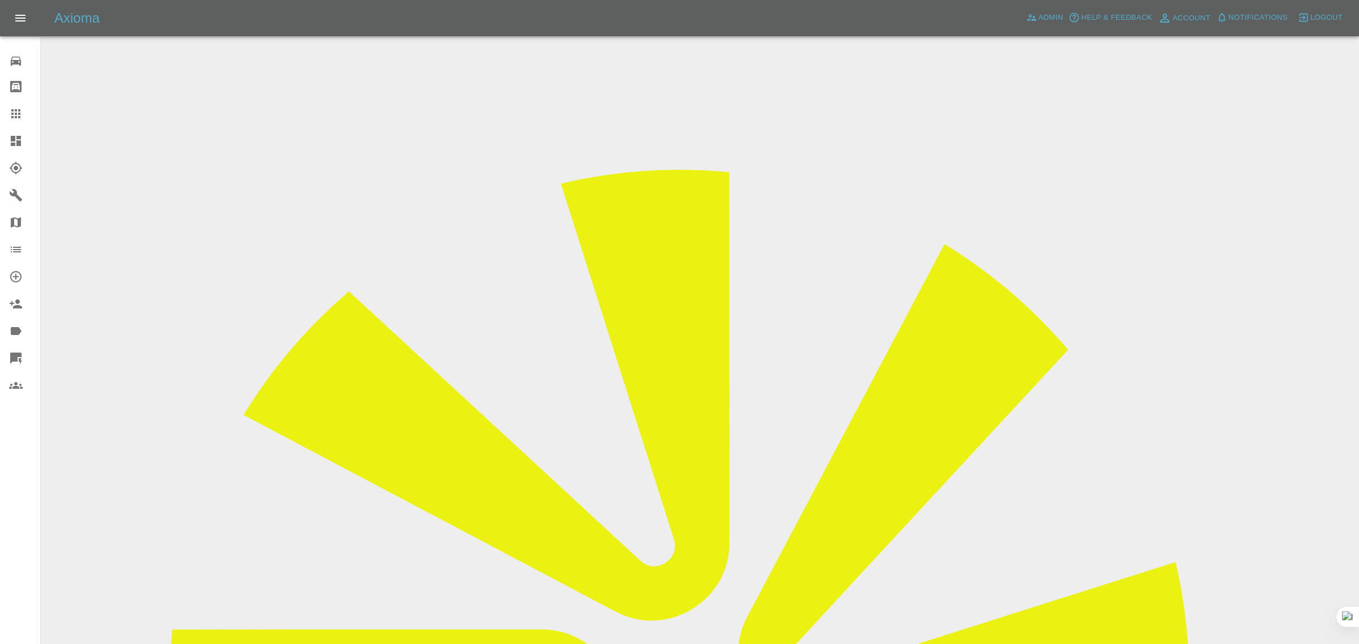
click at [21, 109] on icon at bounding box center [16, 114] width 14 height 14
paste input "raymond.dunkley@talktalk.net"
type input "raymond.dunkley@talktalk.ne"
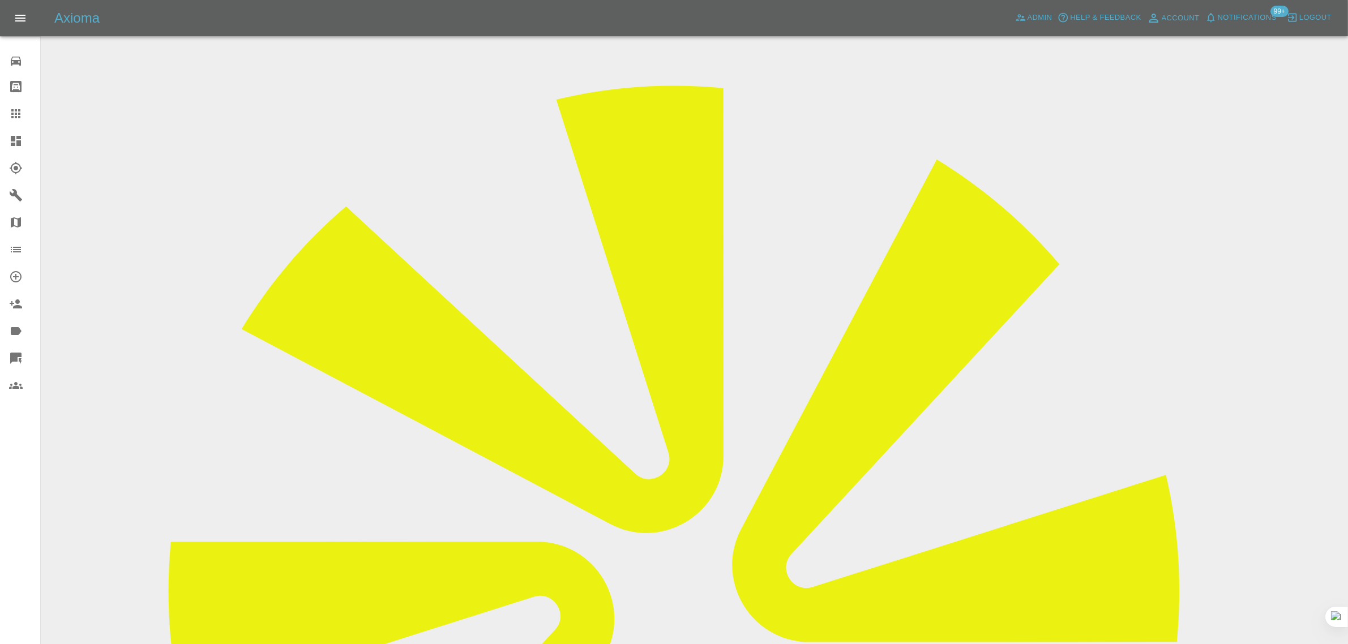
scroll to position [71, 0]
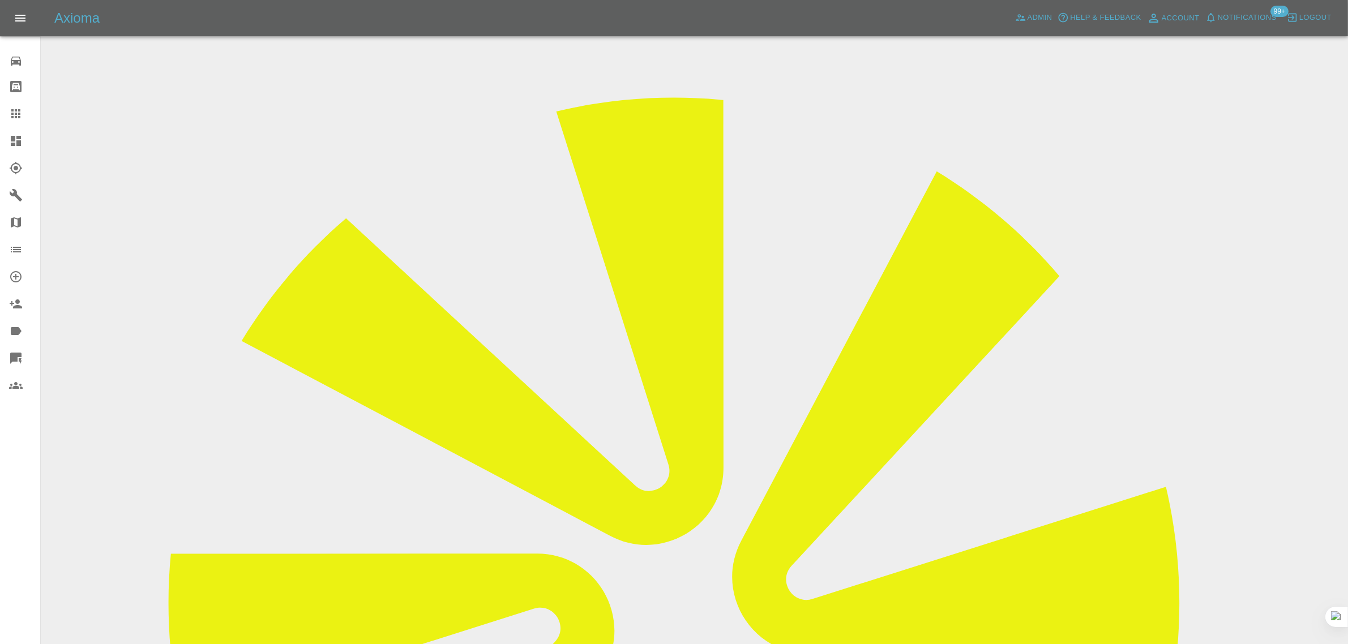
click at [13, 117] on icon at bounding box center [15, 113] width 9 height 9
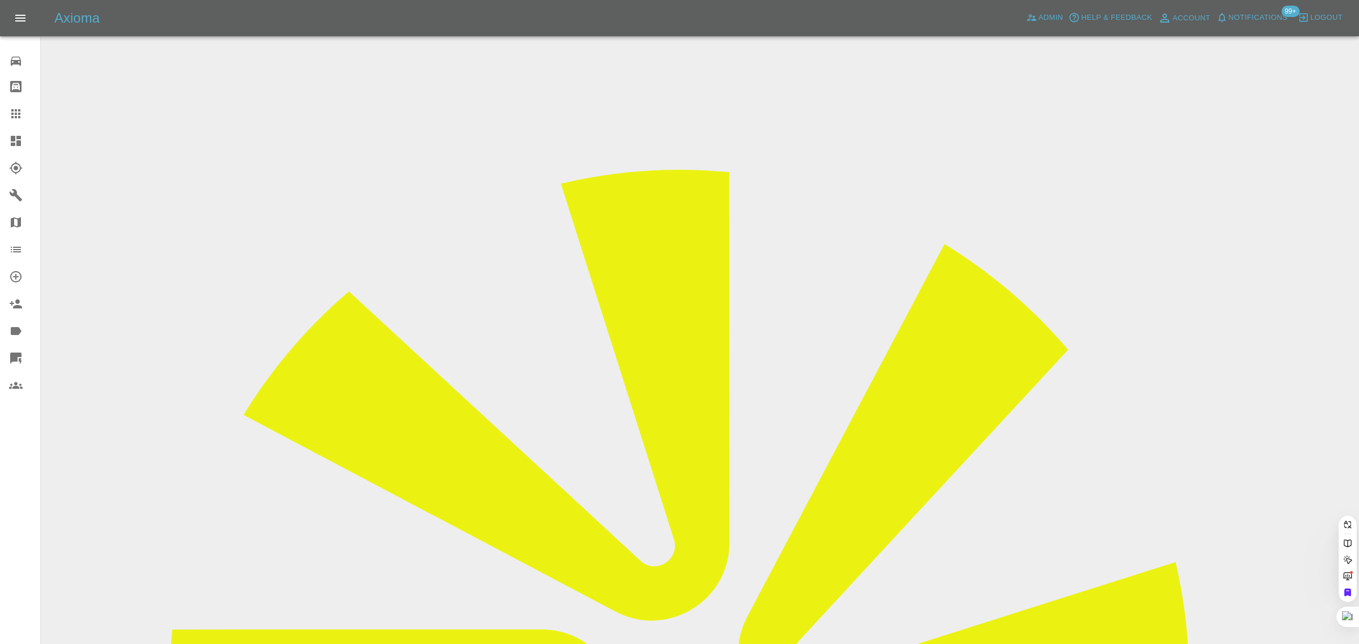
paste input "jonnyboomerfilm@gmail.com"
type input "jonnyboomerfilm@gmail.co"
drag, startPoint x: 677, startPoint y: 394, endPoint x: 525, endPoint y: 97, distance: 333.0
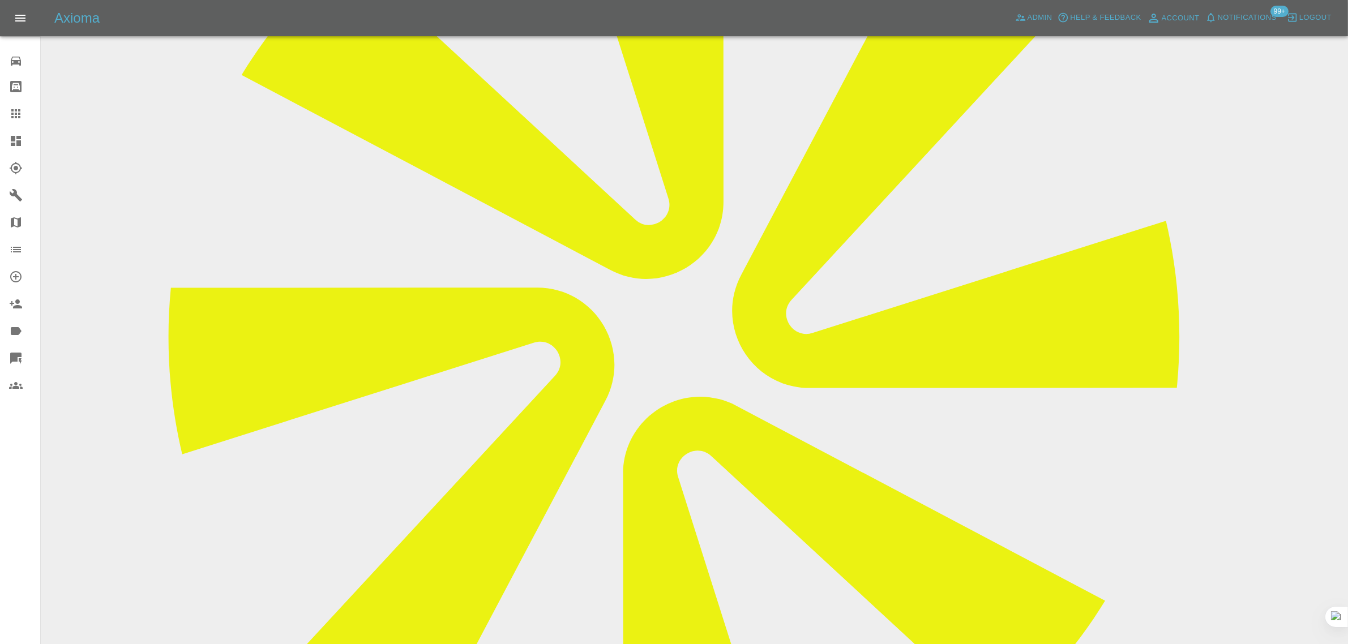
scroll to position [142, 0]
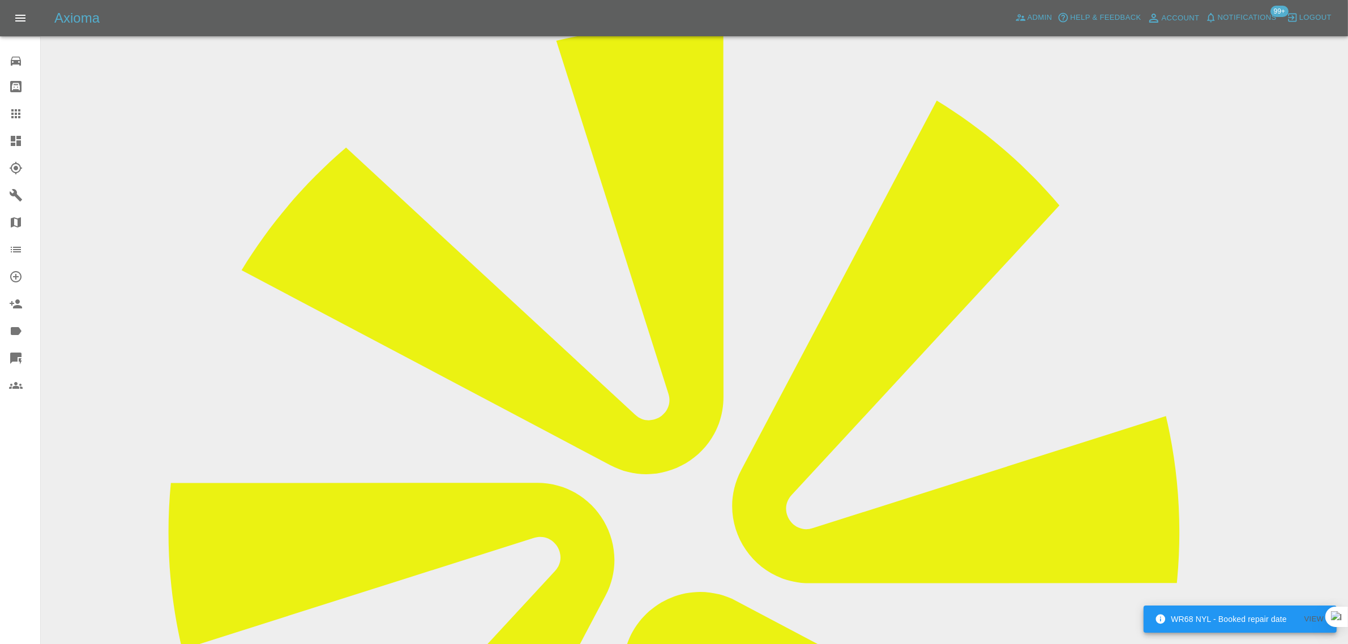
click at [15, 120] on link "Claims" at bounding box center [20, 113] width 40 height 27
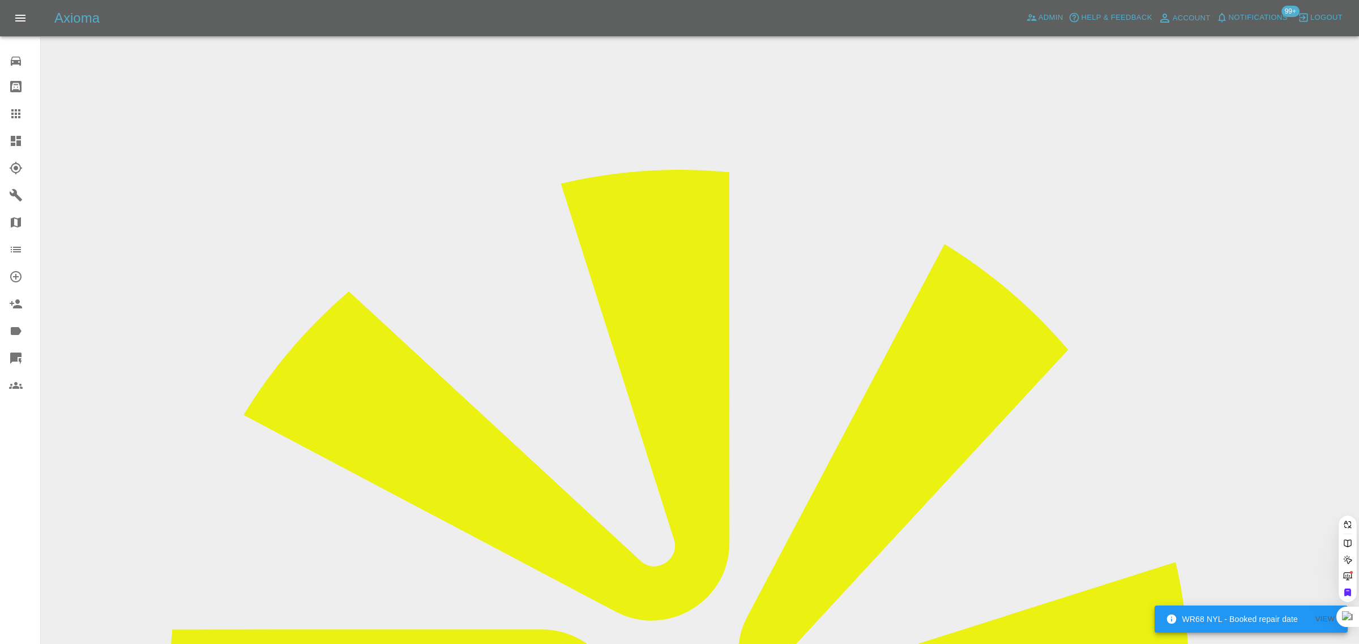
paste input "awoodno1@yahoo.co.uk"
type input "awoodno1@yahoo.co.u"
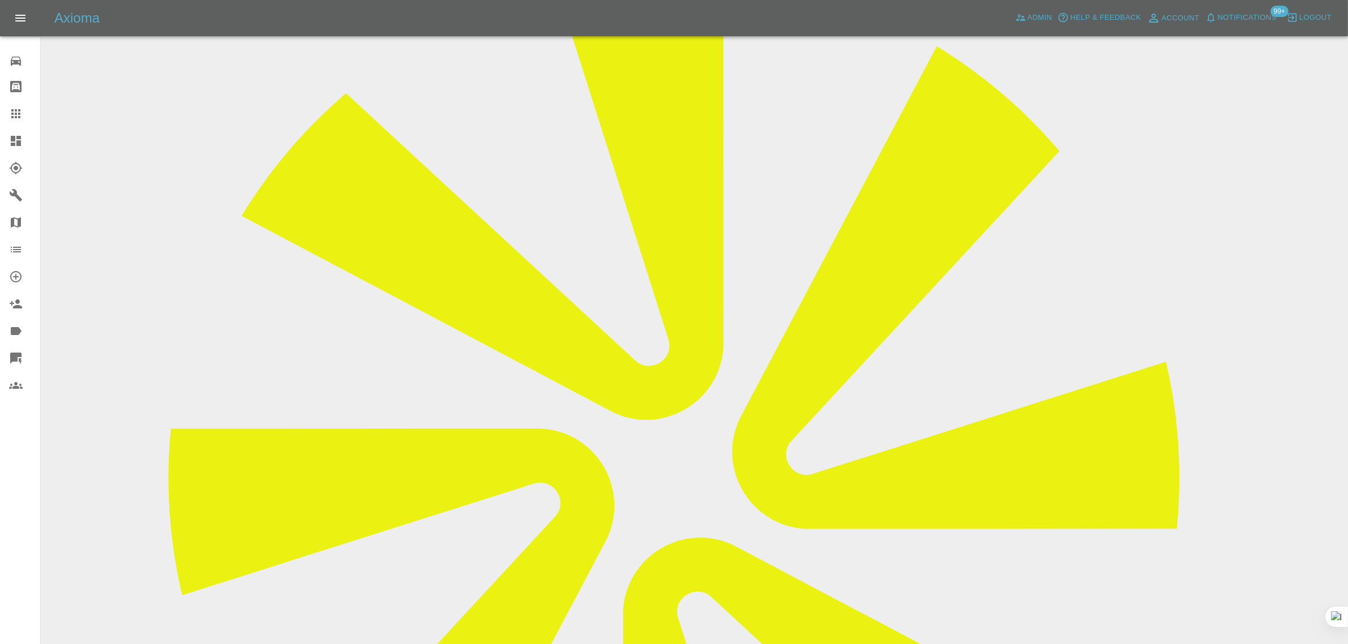
scroll to position [191, 0]
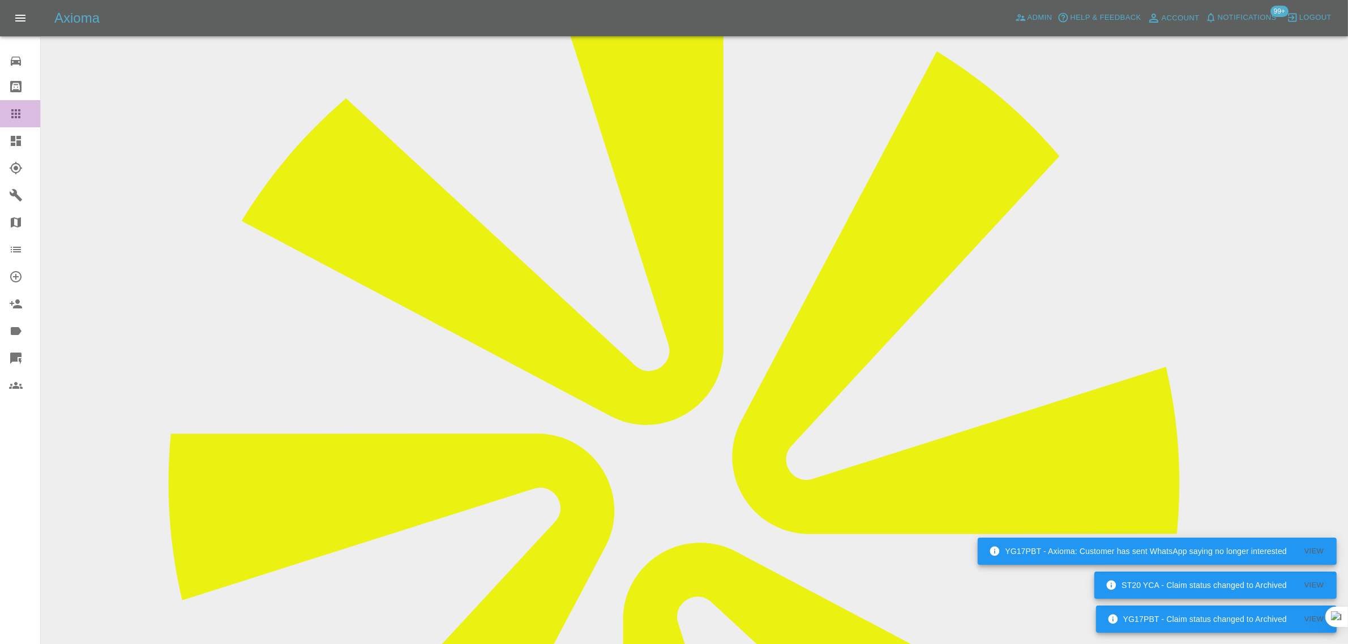
click at [14, 120] on icon at bounding box center [16, 114] width 14 height 14
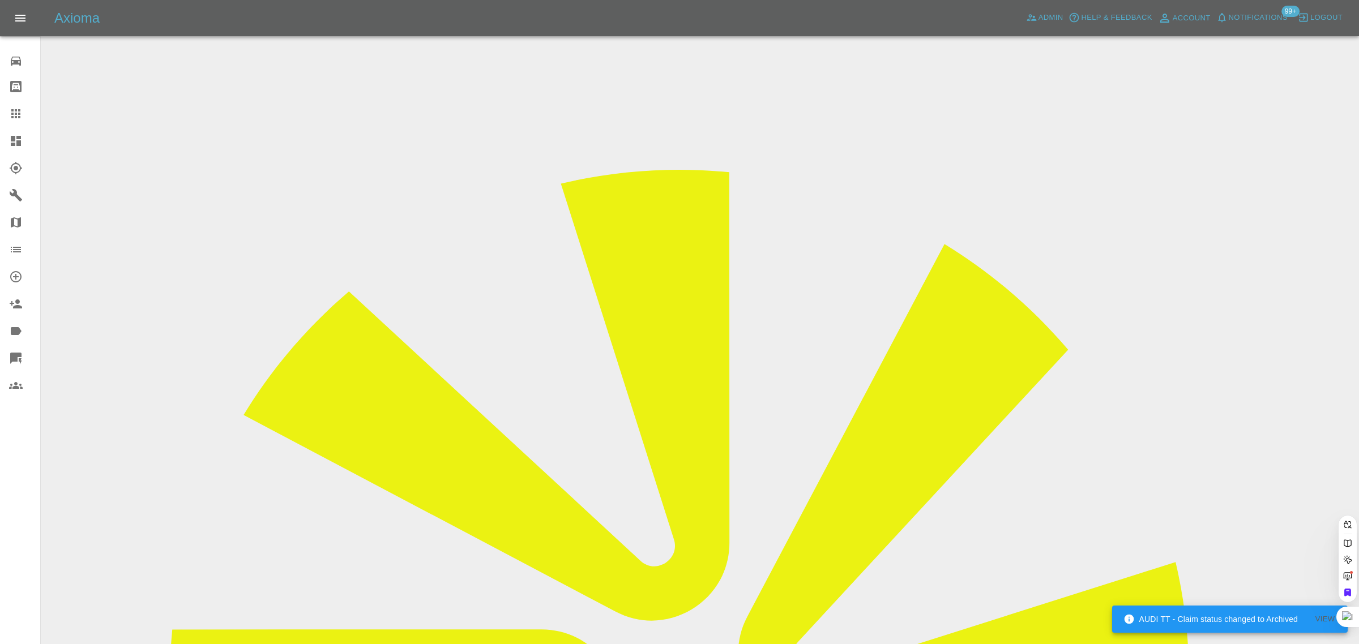
paste input "awoodno1@yahoo.co.uk"
type input "awoodno1@yahoo.co.u"
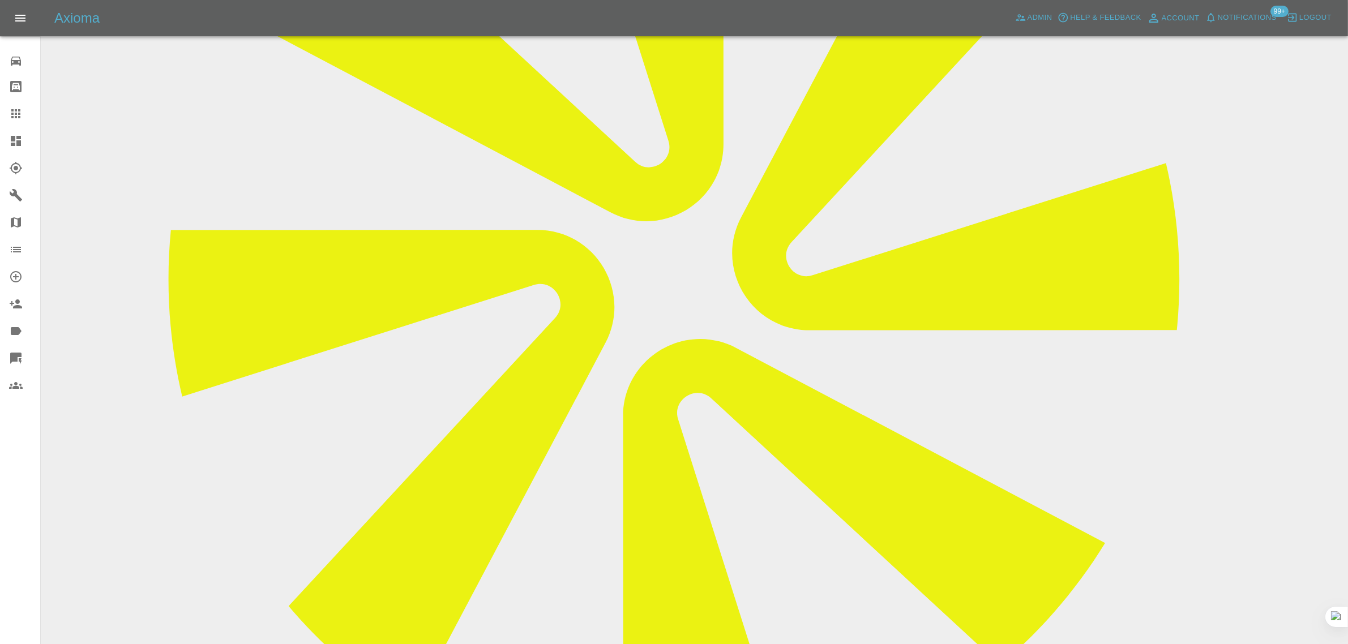
scroll to position [120, 0]
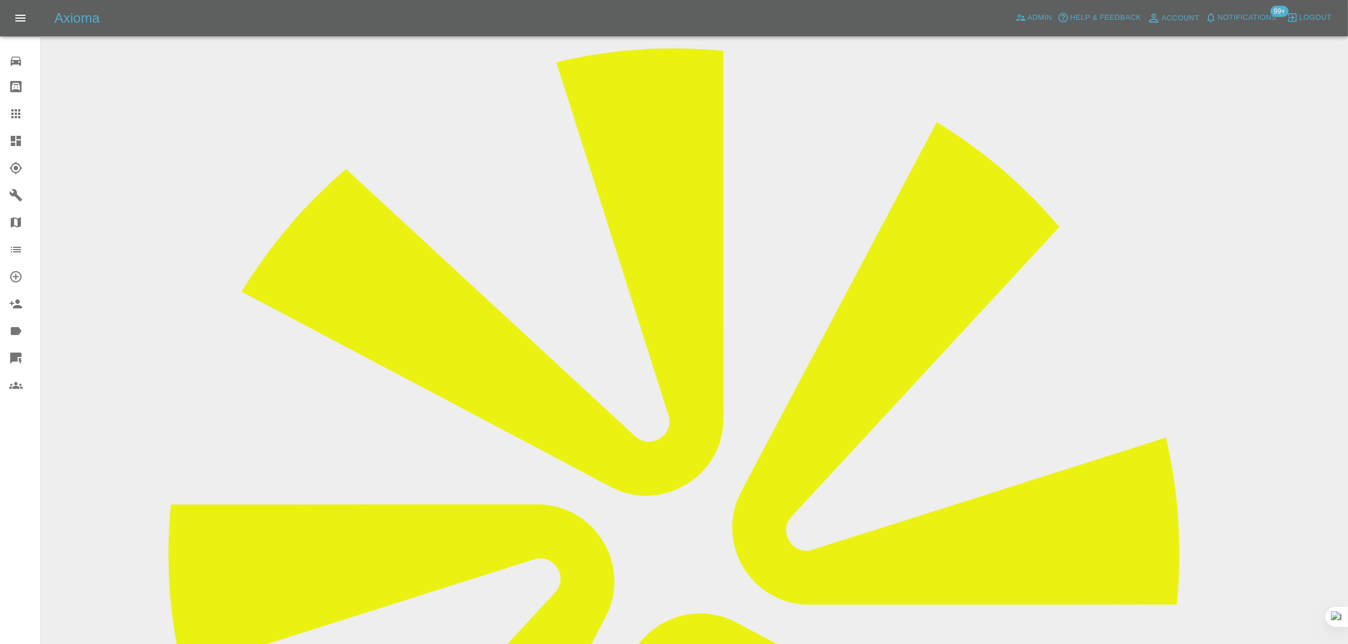
drag, startPoint x: 689, startPoint y: 259, endPoint x: 786, endPoint y: 269, distance: 97.4
copy tr "awoodno1@yahoo.co.uk"
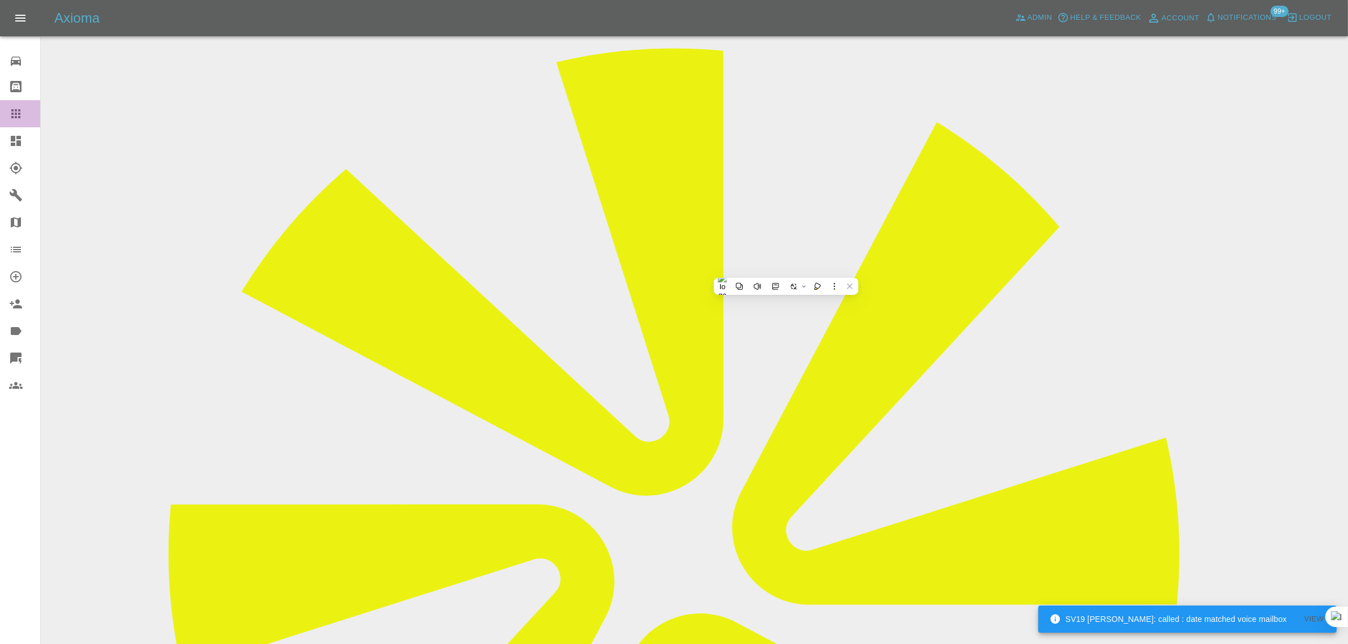
click at [12, 119] on icon at bounding box center [16, 114] width 14 height 14
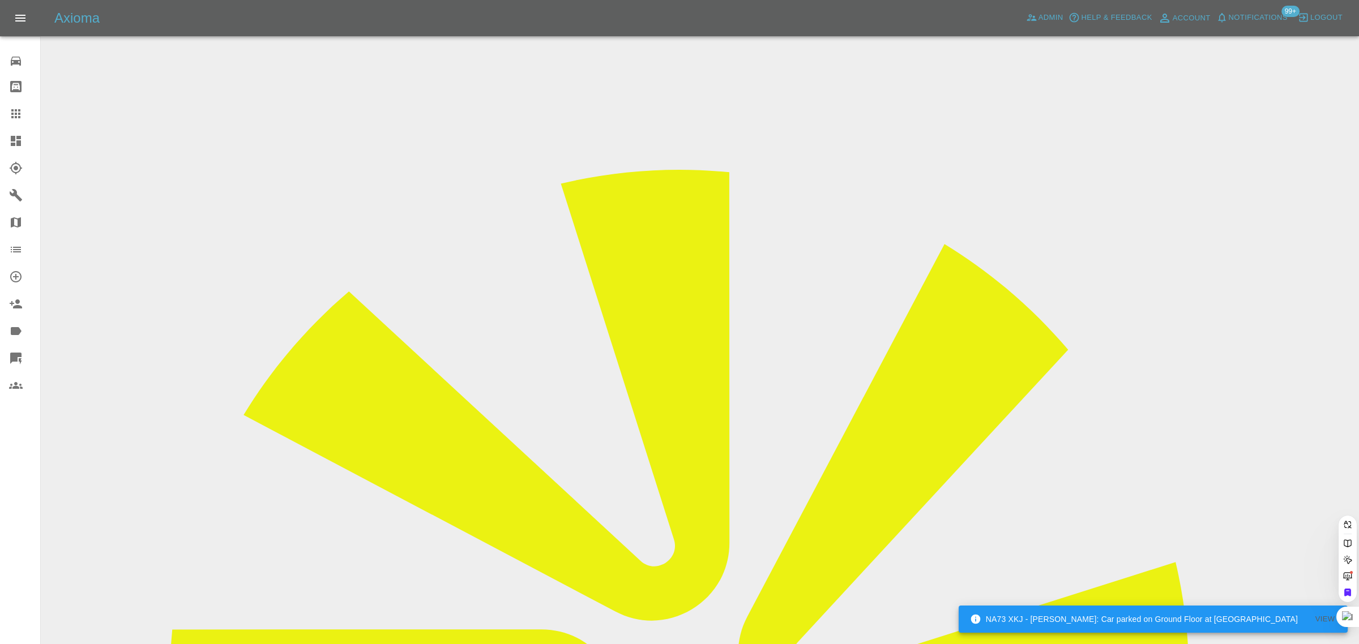
paste input "pagerrard@yahoo.co.uk"
type input "pagerrard@yahoo.co.u"
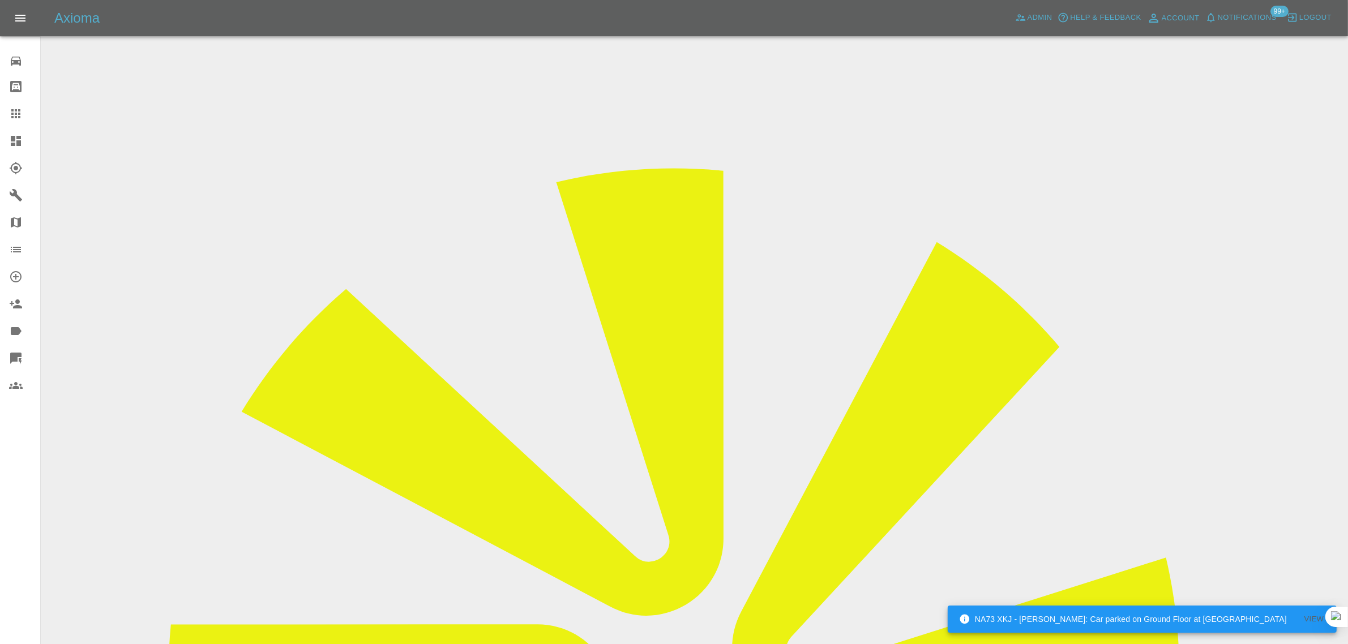
click at [0, 548] on div "0 Repair home Bodyshop home Claims Dashboard Explorer Garages Map Organization …" at bounding box center [20, 322] width 41 height 644
click at [21, 116] on icon at bounding box center [16, 114] width 14 height 14
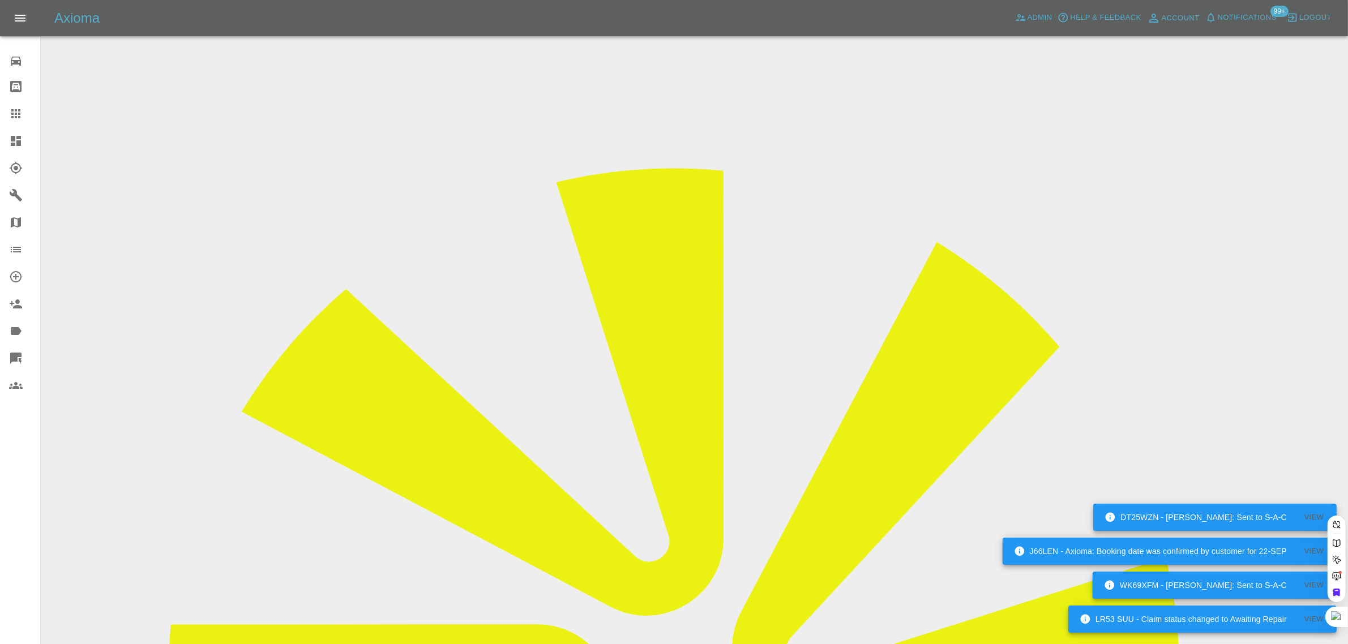
paste input "thehandpaul@gmail.com"
type input "thehandpaul@gmail.com"
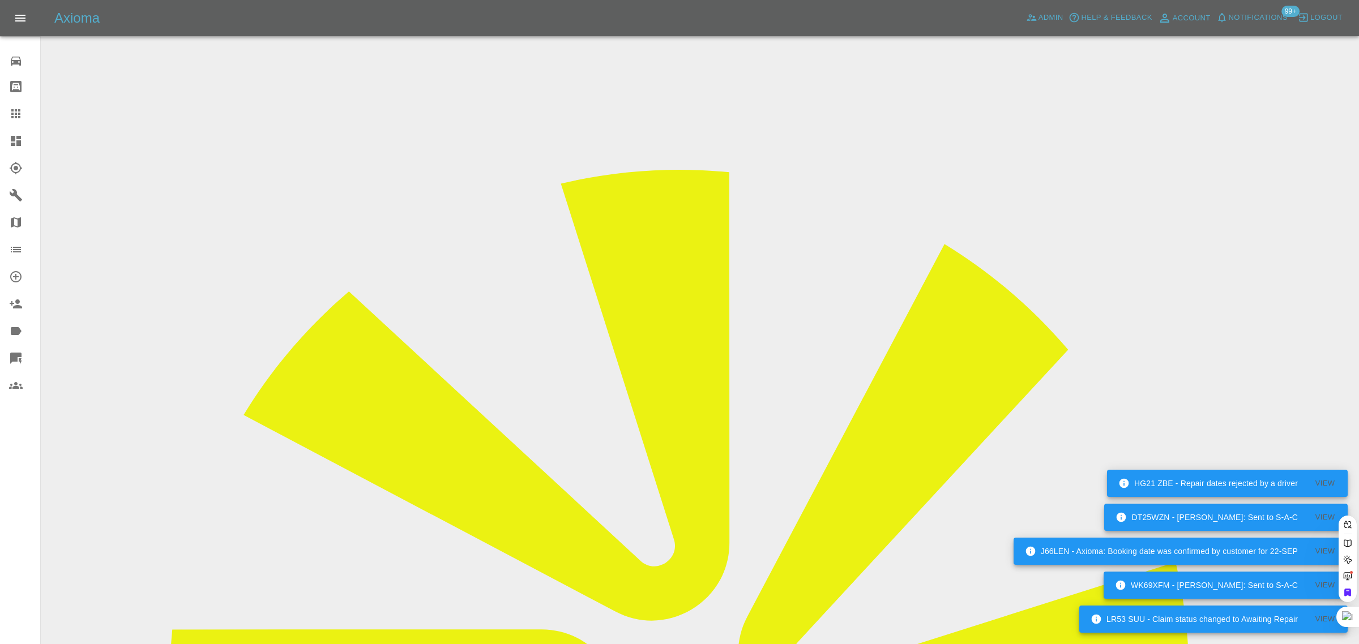
scroll to position [0, 10]
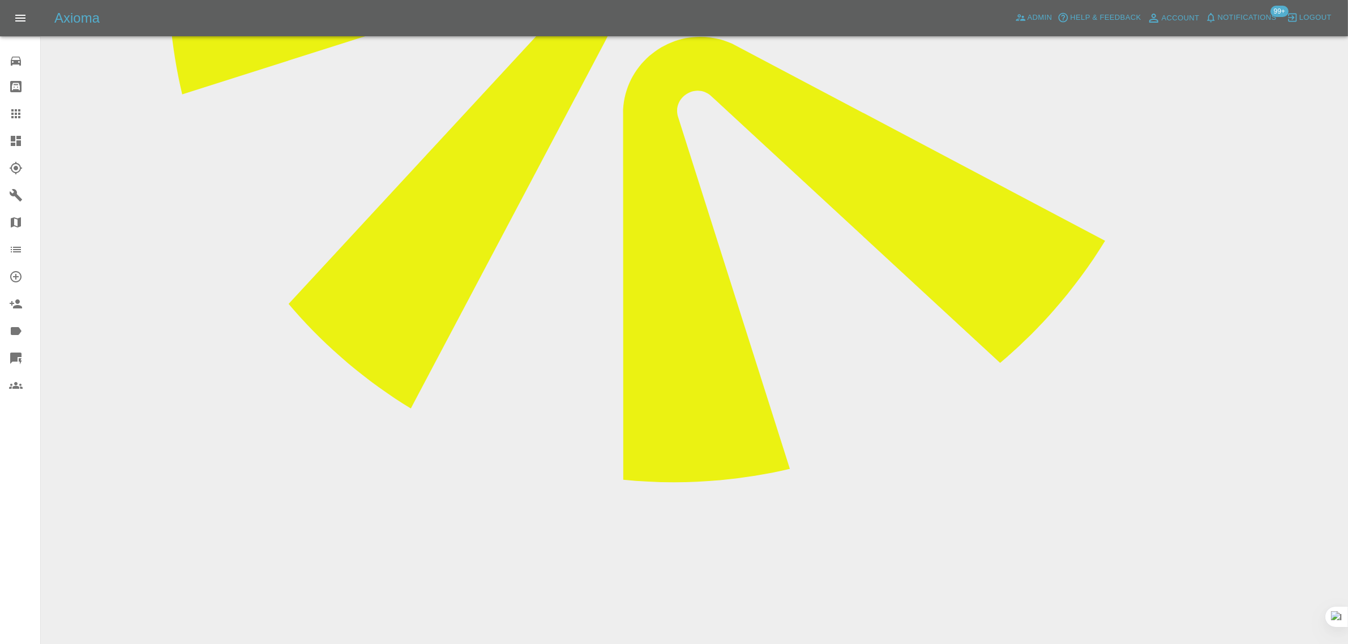
scroll to position [708, 0]
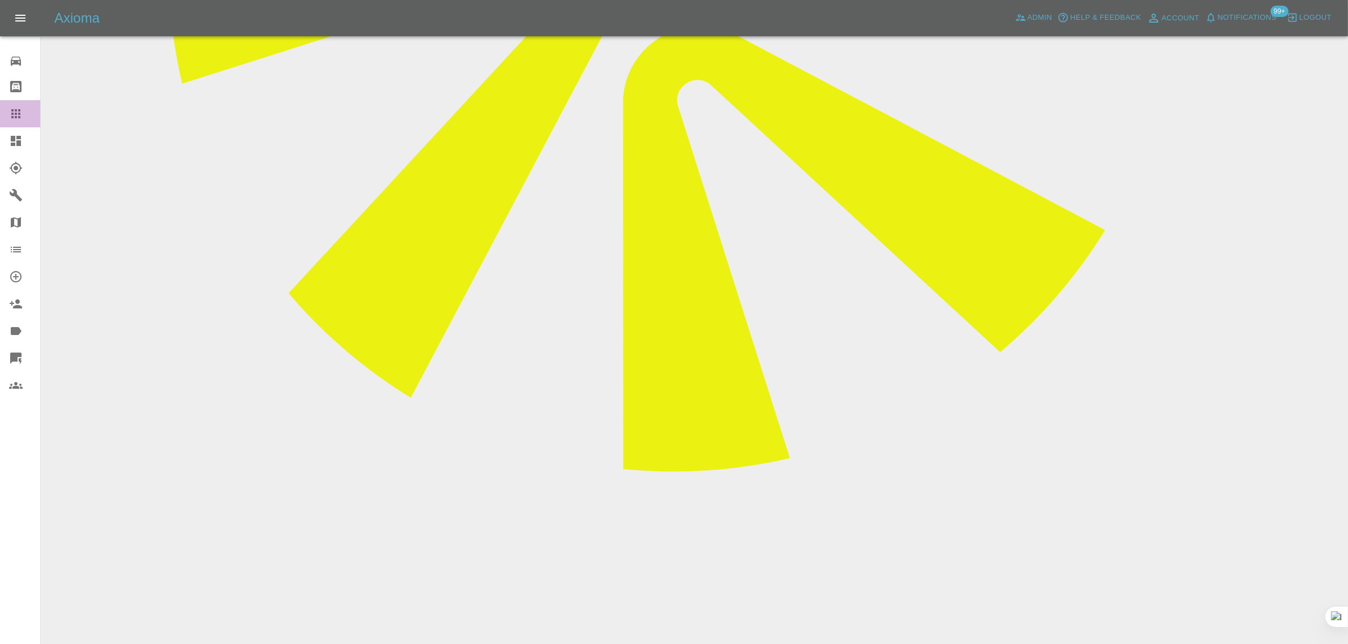
click at [18, 112] on icon at bounding box center [16, 114] width 14 height 14
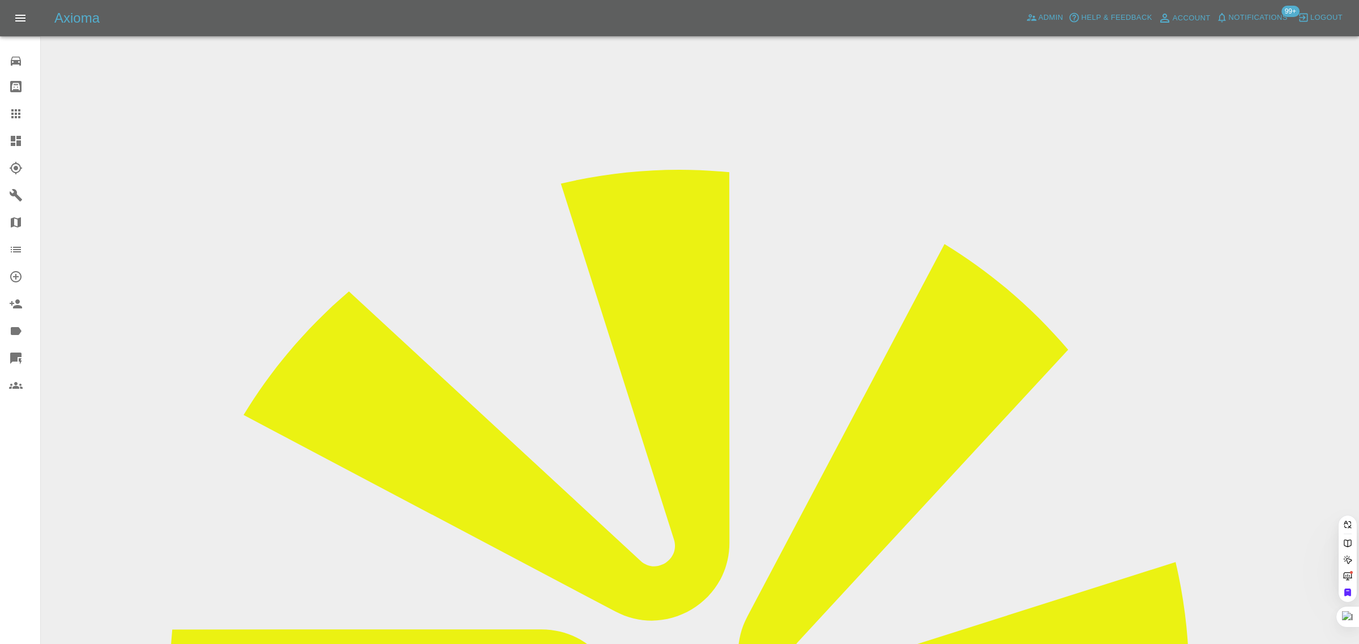
paste input "john@johnwplatts.com"
type input "john@johnwplatts.co"
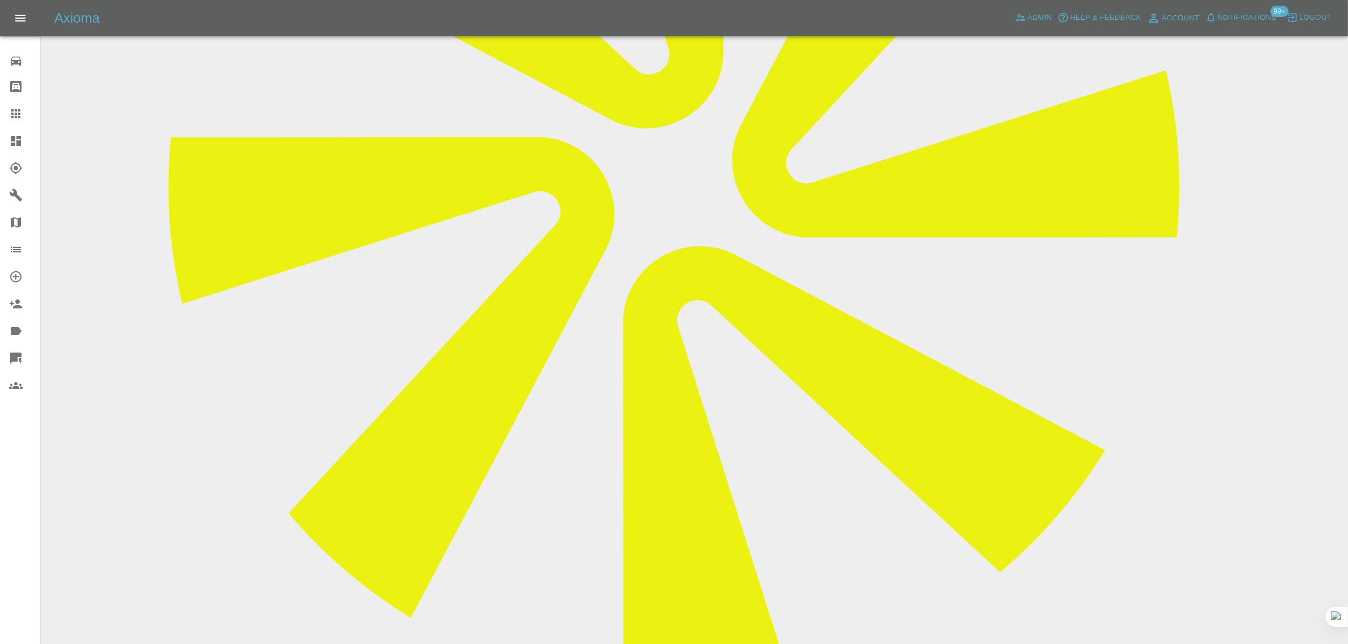
scroll to position [495, 0]
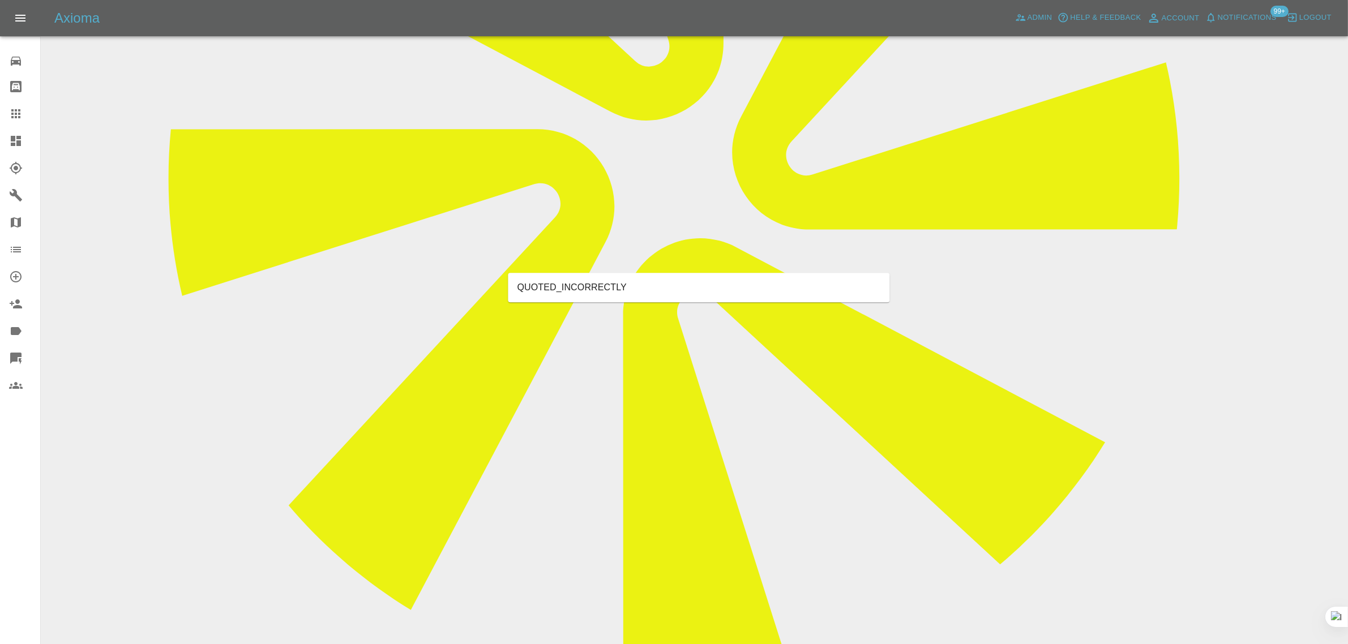
type input "rect"
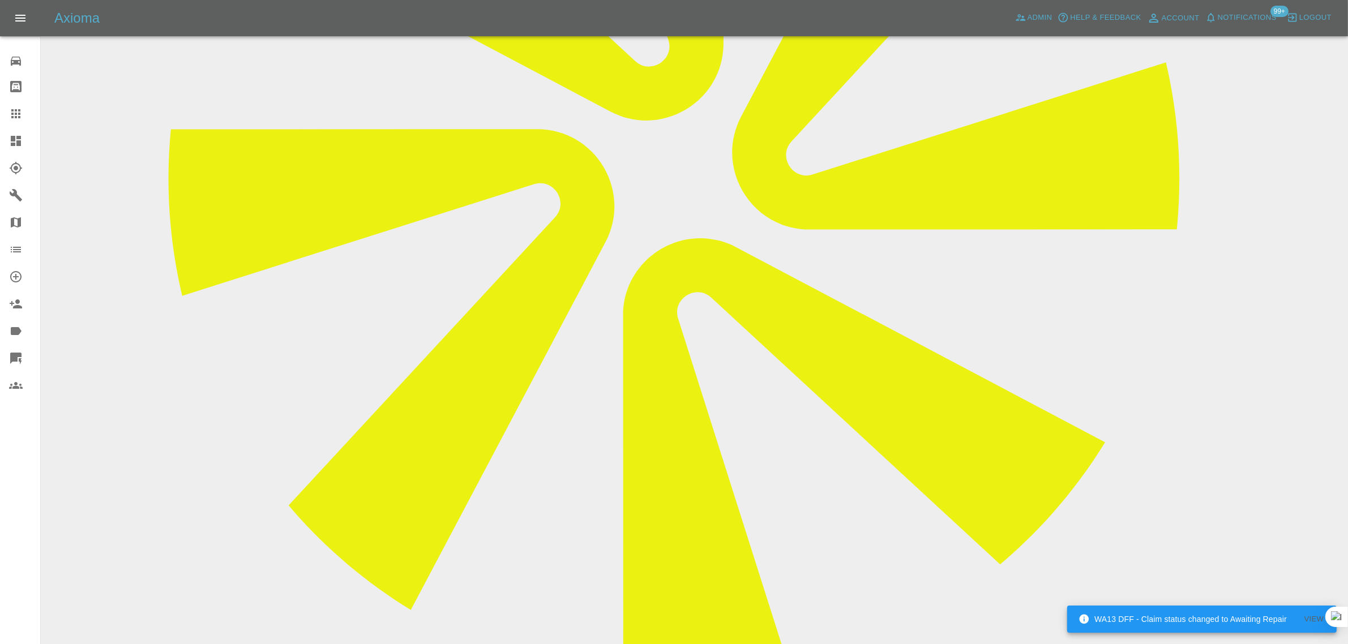
click at [12, 119] on icon at bounding box center [16, 114] width 14 height 14
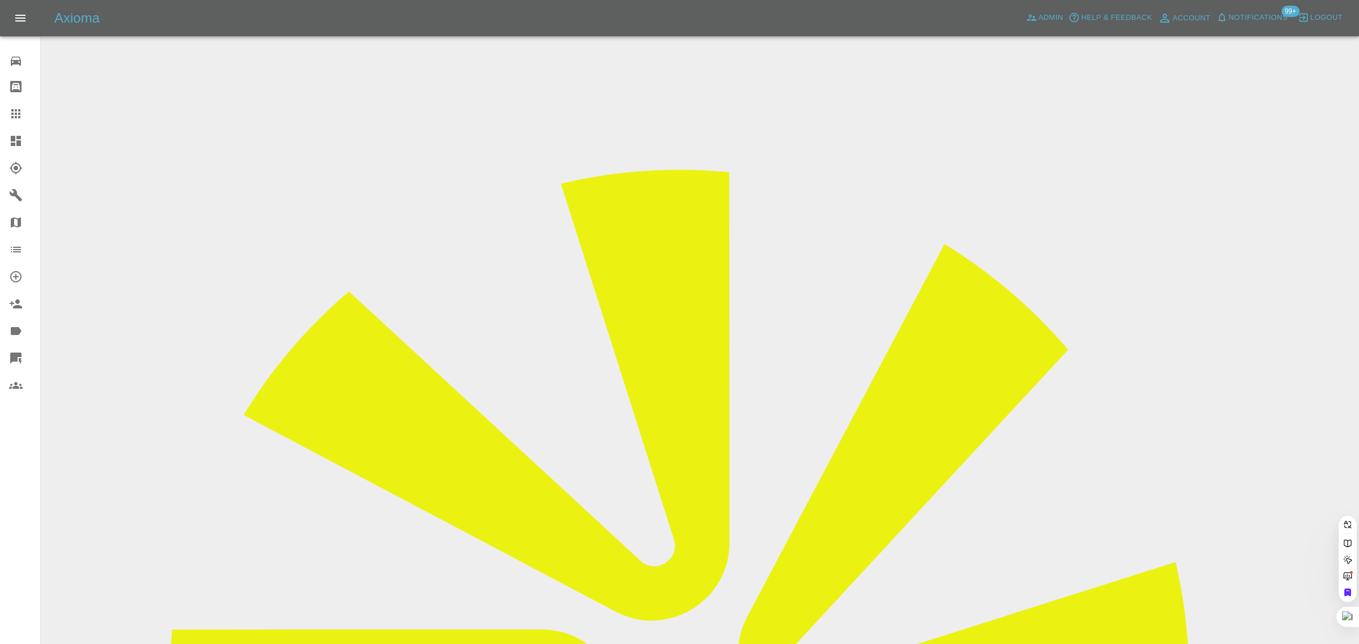
paste input "mashurst04@icloud.com"
type input "mashurst04@icloud.com"
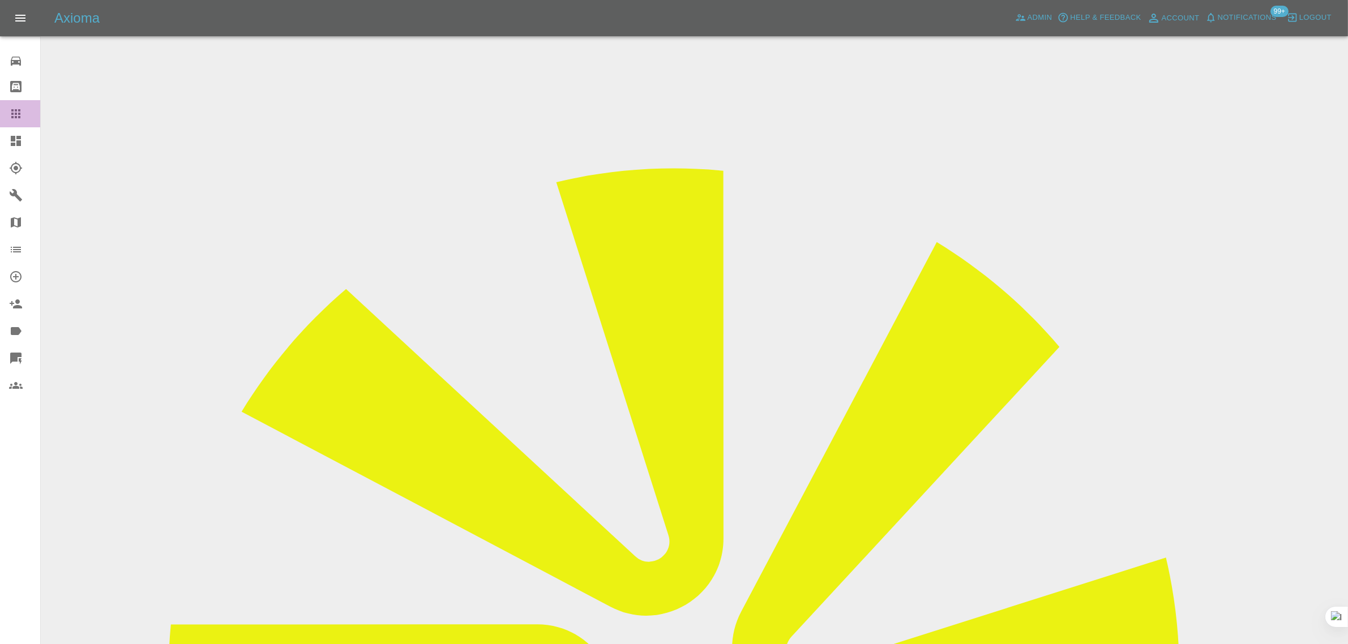
click at [13, 113] on icon at bounding box center [15, 113] width 9 height 9
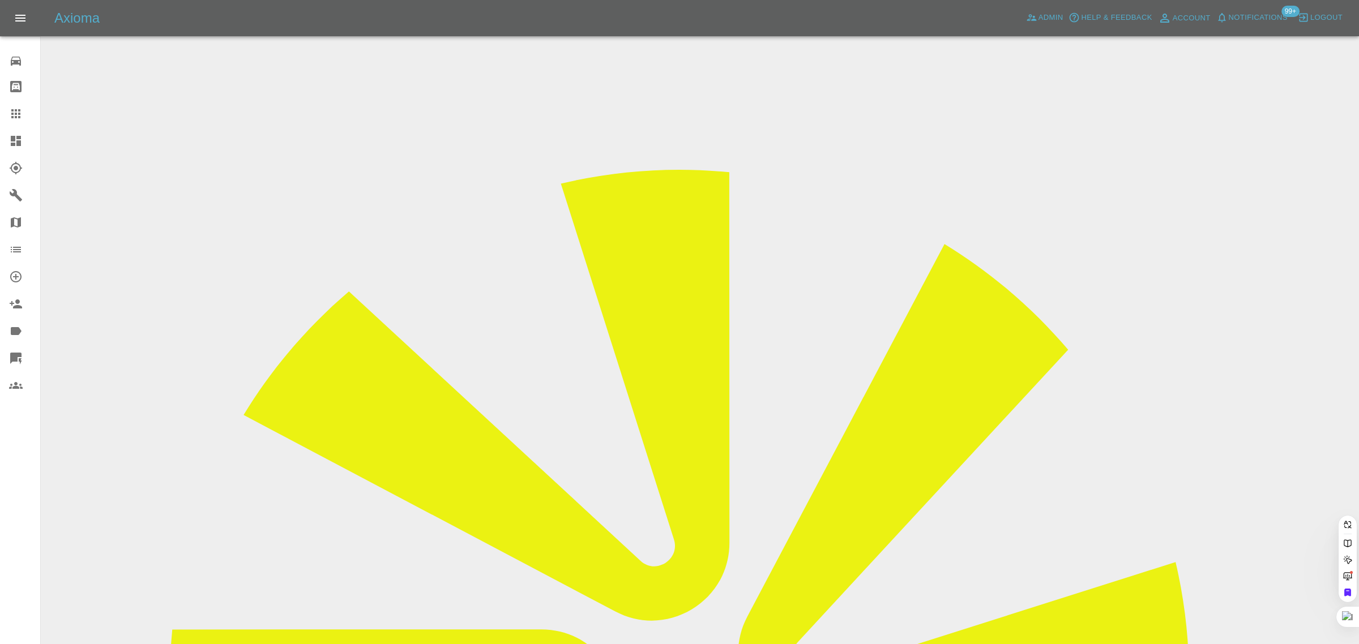
paste input "chrismjenkins@hotmail.com"
type input "chrismjenkins@hotmail.co"
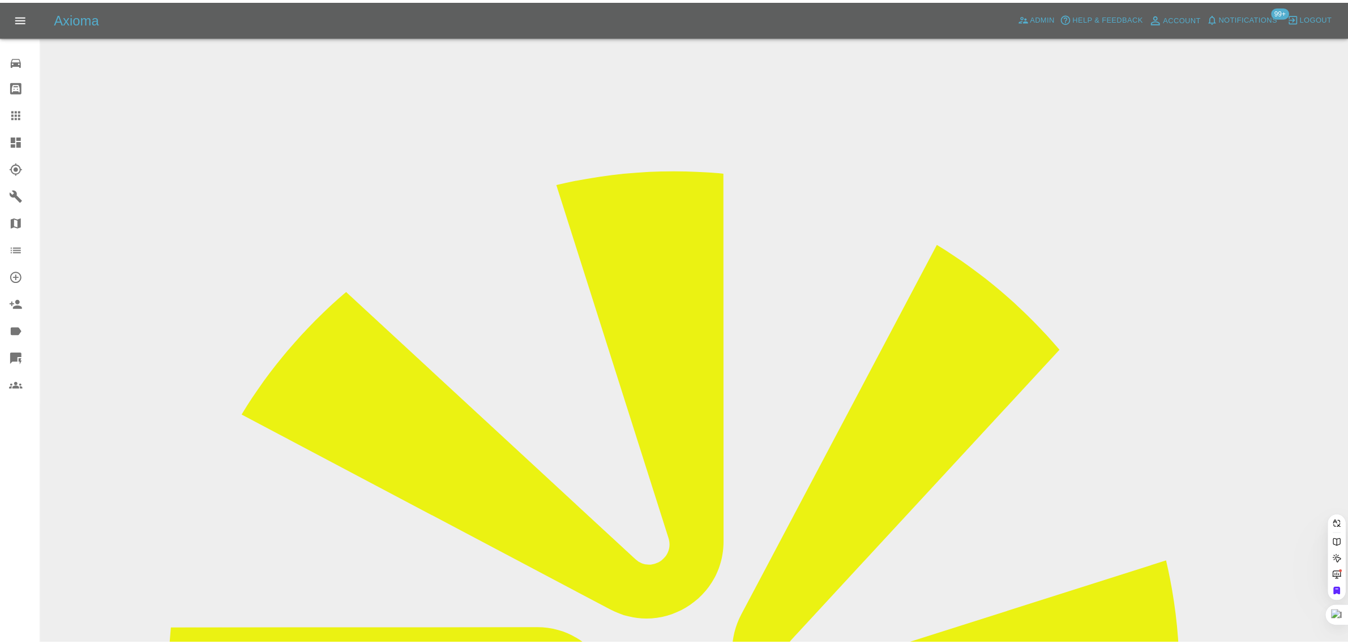
scroll to position [0, 13]
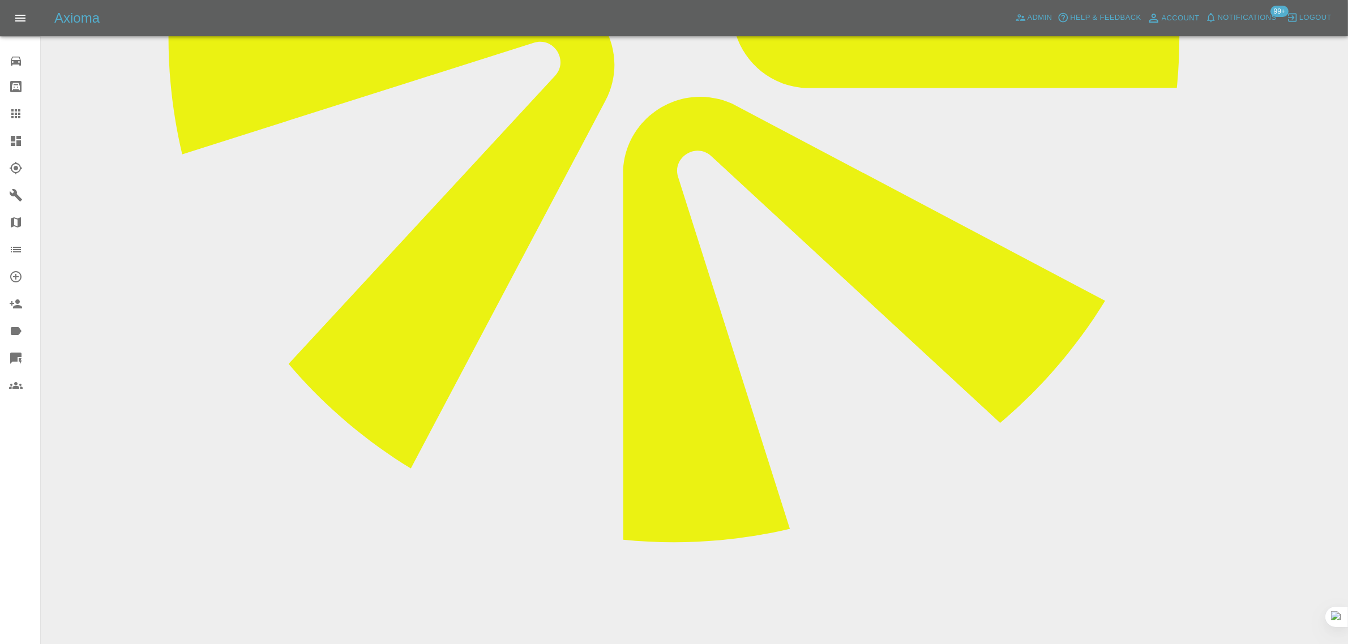
scroll to position [283, 0]
